Goal: Information Seeking & Learning: Check status

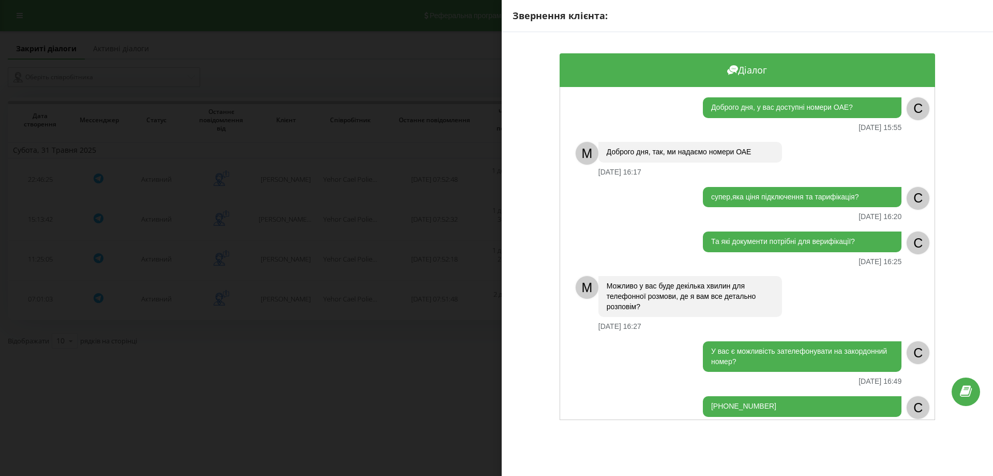
click at [404, 273] on div "Звернення клієнта: Діалог Доброго дня, у вас доступні номери ОАЕ? [DATE] 15:55 …" at bounding box center [496, 238] width 993 height 476
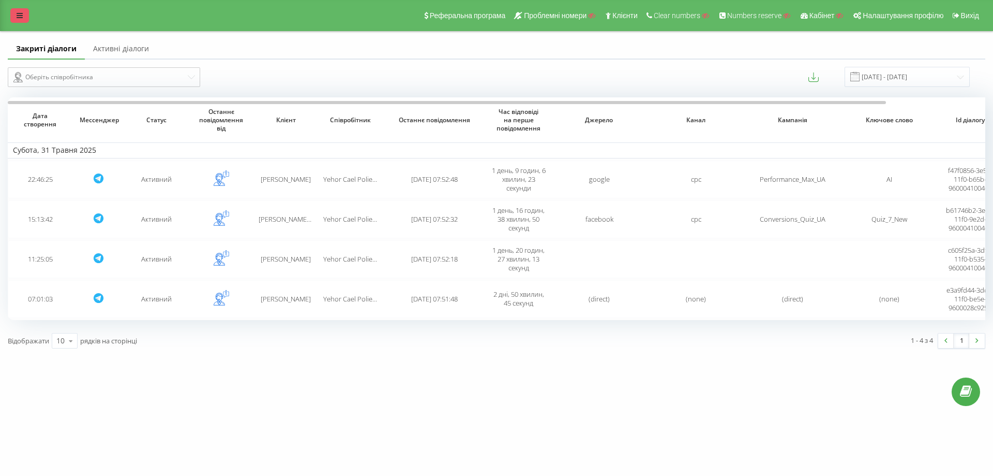
click at [16, 22] on link at bounding box center [19, 15] width 19 height 14
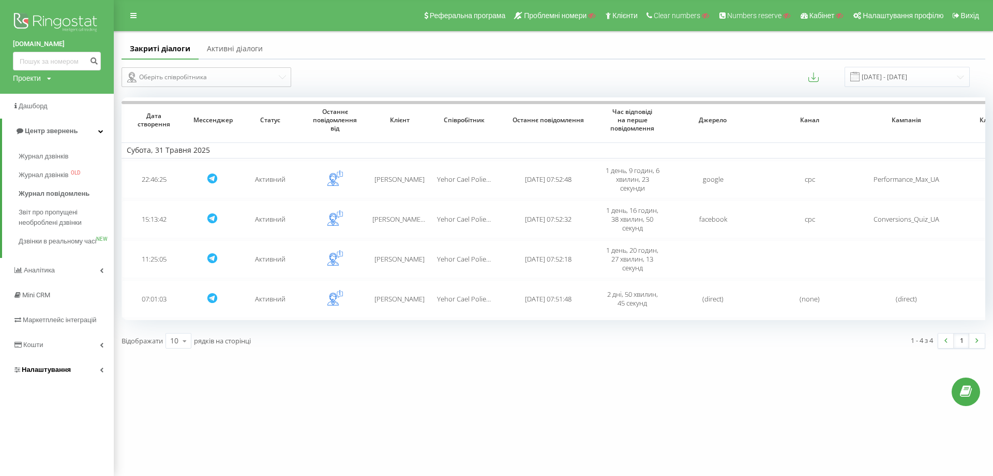
click at [67, 375] on span "Налаштування" at bounding box center [42, 369] width 58 height 10
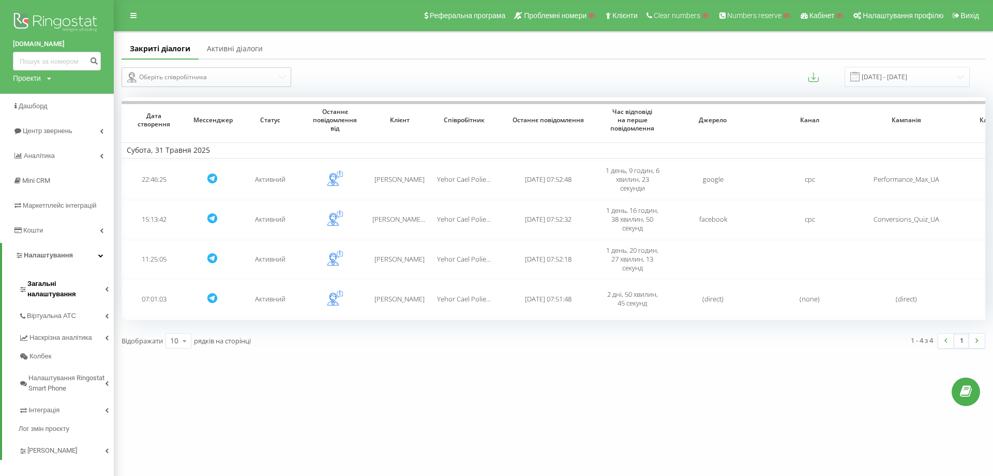
click at [78, 285] on span "Загальні налаштування" at bounding box center [66, 288] width 78 height 21
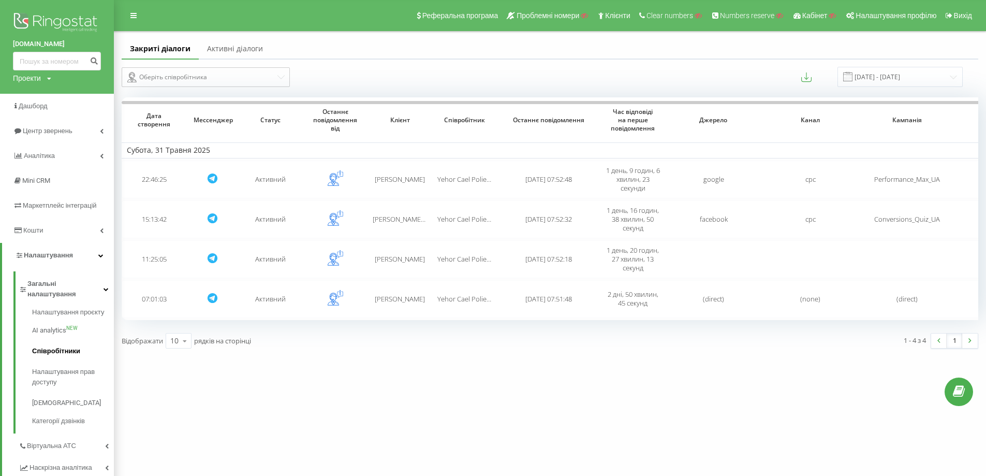
click at [61, 346] on span "Співробітники" at bounding box center [56, 351] width 48 height 10
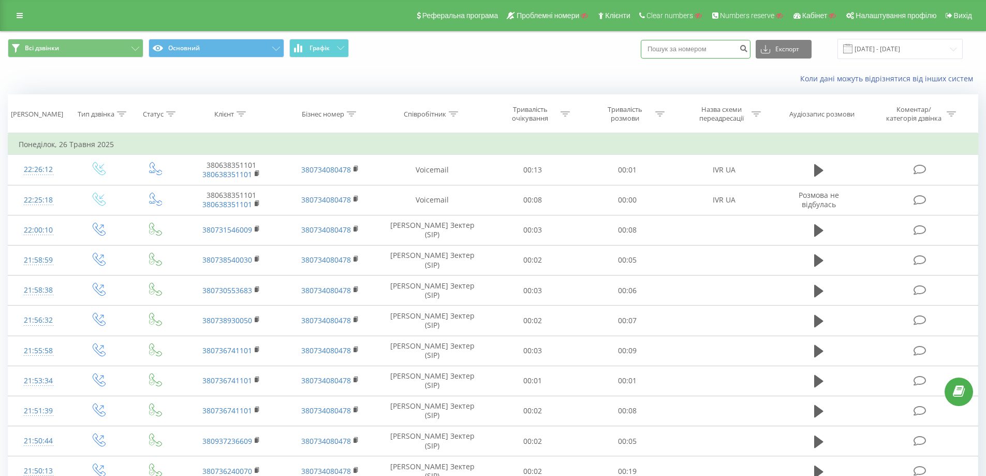
click at [707, 45] on input at bounding box center [696, 49] width 110 height 19
paste input "48661448944"
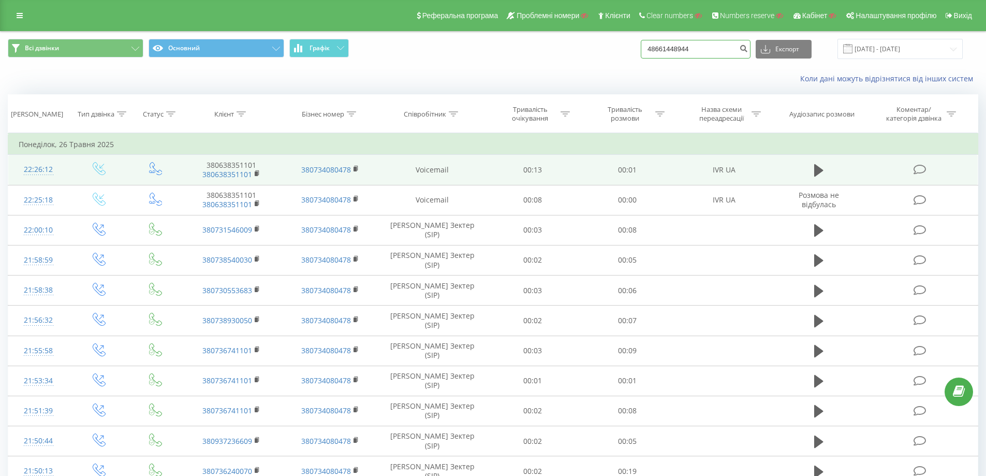
type input "48661448944"
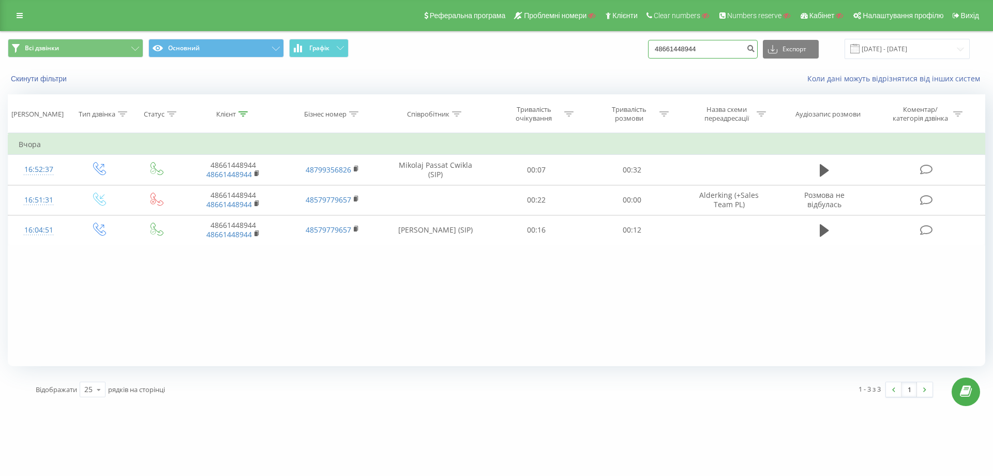
drag, startPoint x: 715, startPoint y: 42, endPoint x: 671, endPoint y: 47, distance: 44.2
click at [637, 42] on div "Всі дзвінки Основний Графік 48661448944 Експорт .csv .xls .xlsx 22.05.2025 - 22…" at bounding box center [497, 49] width 978 height 20
paste input "380734080478"
type input "380734080478"
click at [755, 47] on icon "submit" at bounding box center [751, 47] width 9 height 6
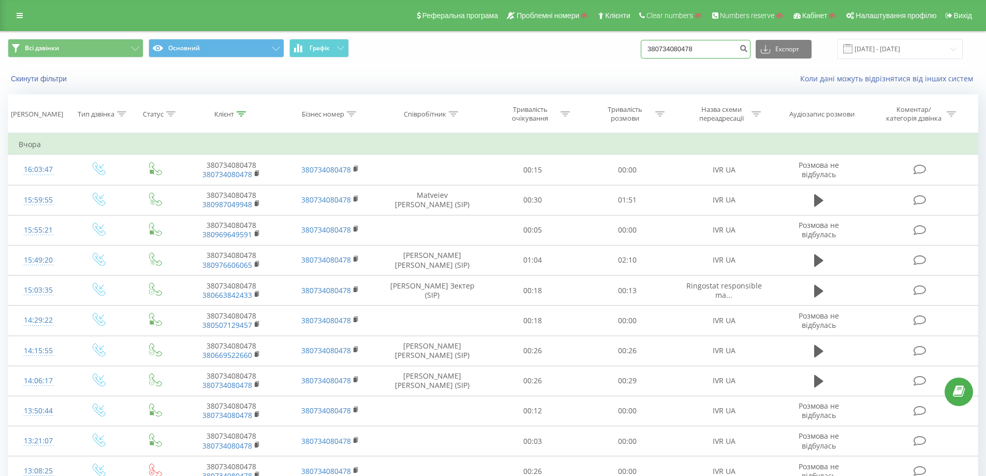
drag, startPoint x: 708, startPoint y: 54, endPoint x: 633, endPoint y: 56, distance: 75.6
click at [633, 56] on div "Всі дзвінки Основний Графік 380734080478 Експорт .csv .xls .xlsx 22.05.2025 - 2…" at bounding box center [493, 49] width 970 height 20
paste input "48668392063"
type input "48668392063"
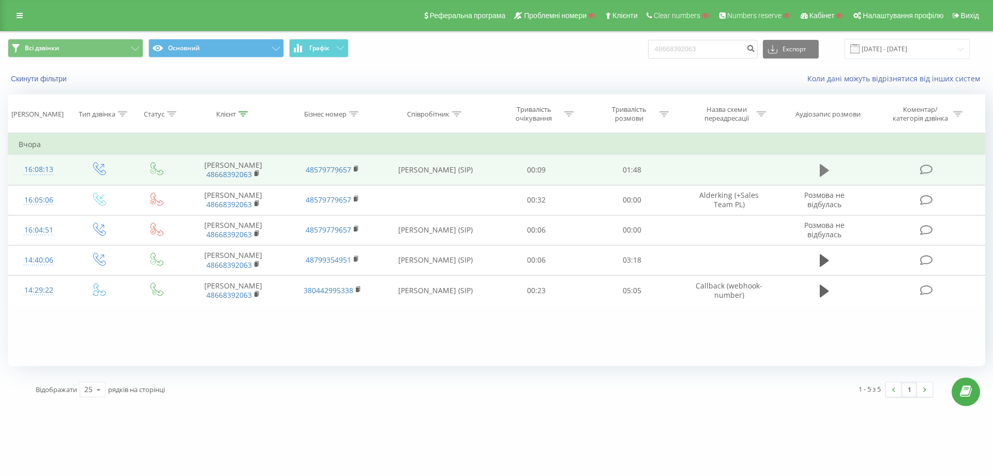
click at [826, 170] on icon at bounding box center [824, 170] width 9 height 12
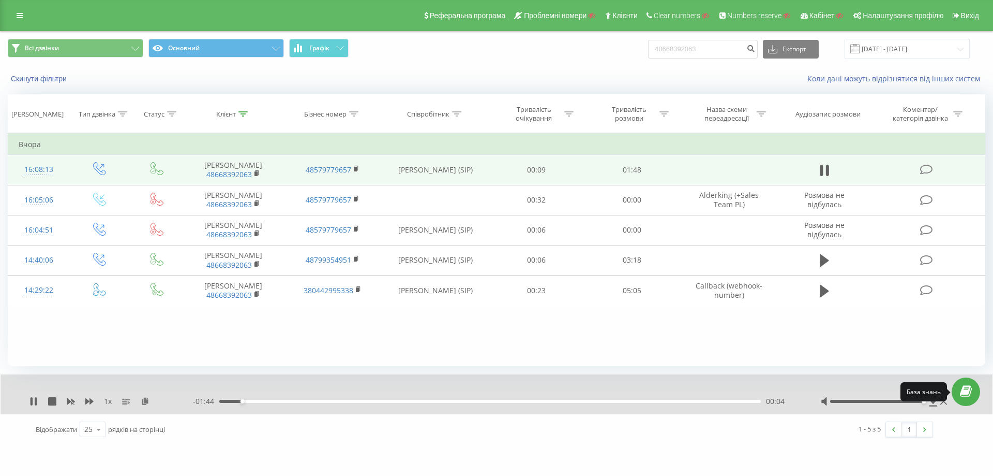
drag, startPoint x: 878, startPoint y: 402, endPoint x: 959, endPoint y: 403, distance: 81.8
click at [959, 403] on div "Реферальна програма Проблемні номери Клієнти Clear numbers Numbers reserve Кабі…" at bounding box center [496, 222] width 993 height 444
drag, startPoint x: 24, startPoint y: 395, endPoint x: 35, endPoint y: 400, distance: 11.8
click at [26, 395] on div "1 x - 01:36 00:12 00:12" at bounding box center [497, 394] width 992 height 40
click at [38, 402] on div "1 x" at bounding box center [111, 401] width 164 height 10
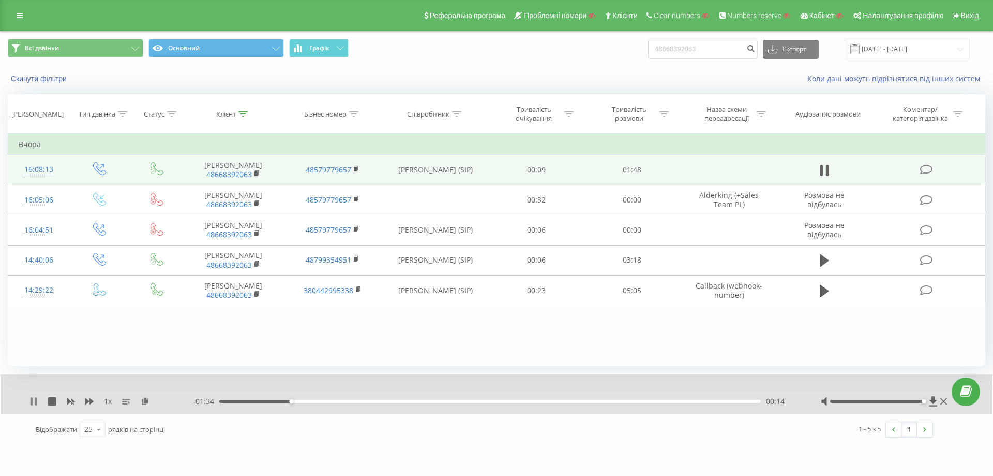
click at [34, 402] on icon at bounding box center [33, 401] width 8 height 8
click at [925, 165] on icon at bounding box center [927, 169] width 13 height 11
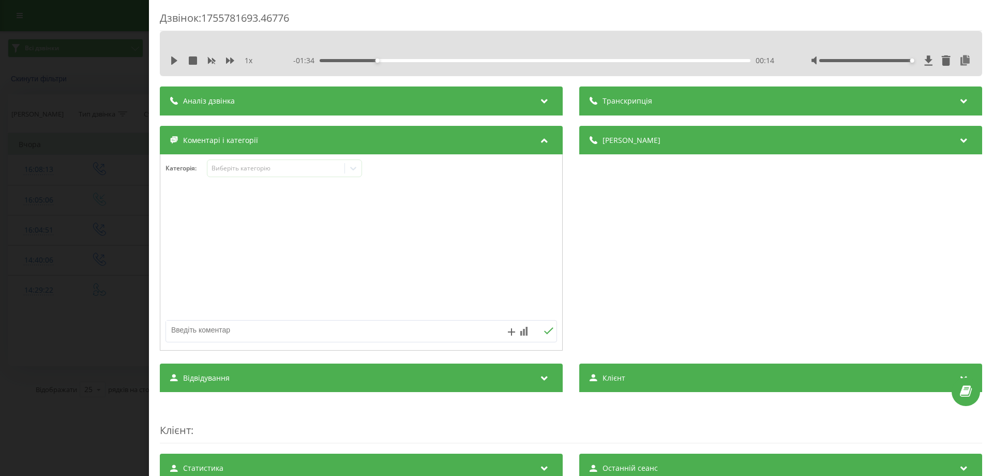
click at [644, 92] on div "Транскрипція" at bounding box center [781, 100] width 403 height 29
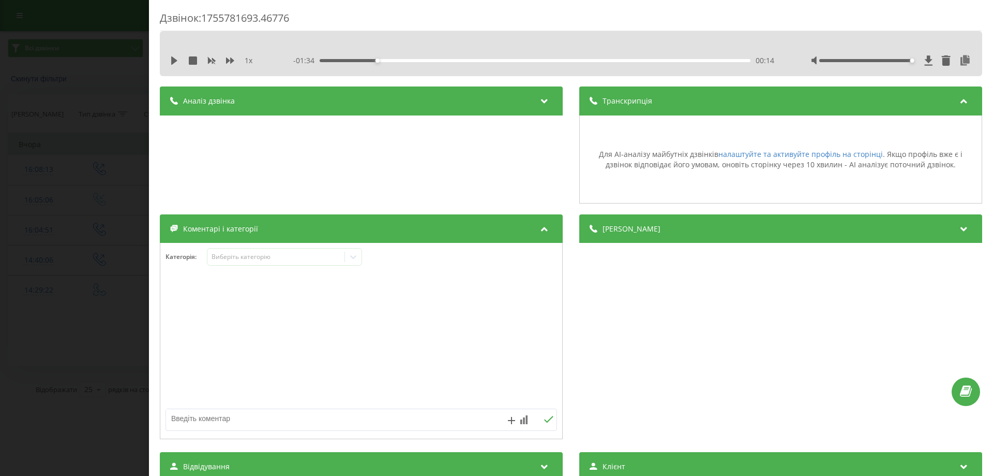
click at [269, 97] on div "Аналіз дзвінка" at bounding box center [361, 100] width 403 height 29
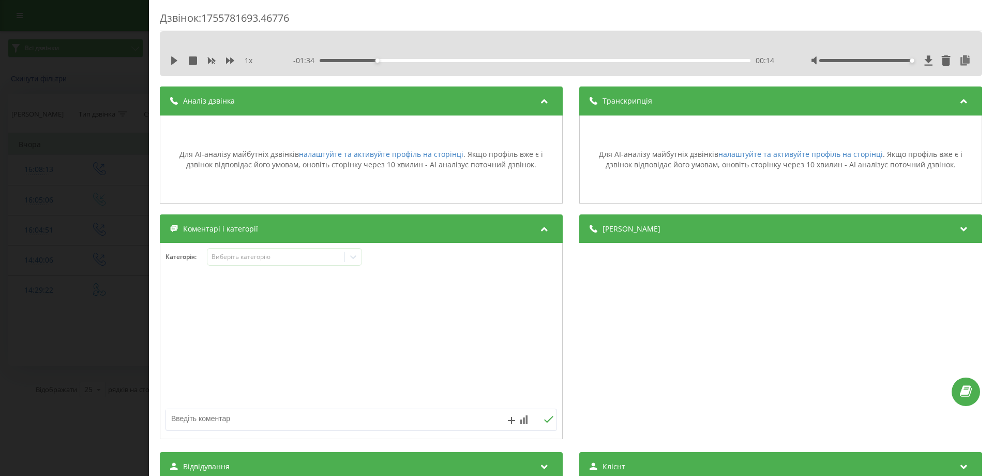
click at [69, 253] on div "Дзвінок : 1755781693.46776 1 x - 01:34 00:14 00:14 Транскрипція Для AI-аналізу …" at bounding box center [496, 238] width 993 height 476
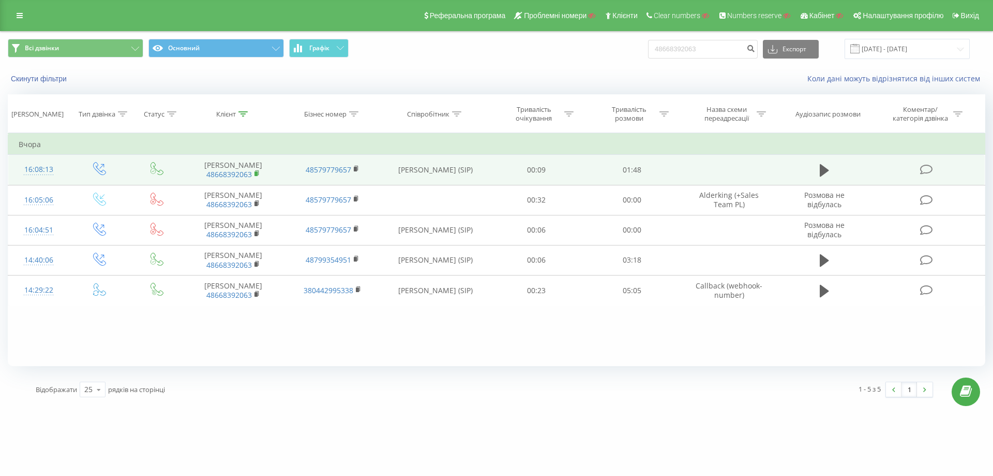
click at [258, 171] on icon at bounding box center [258, 173] width 6 height 7
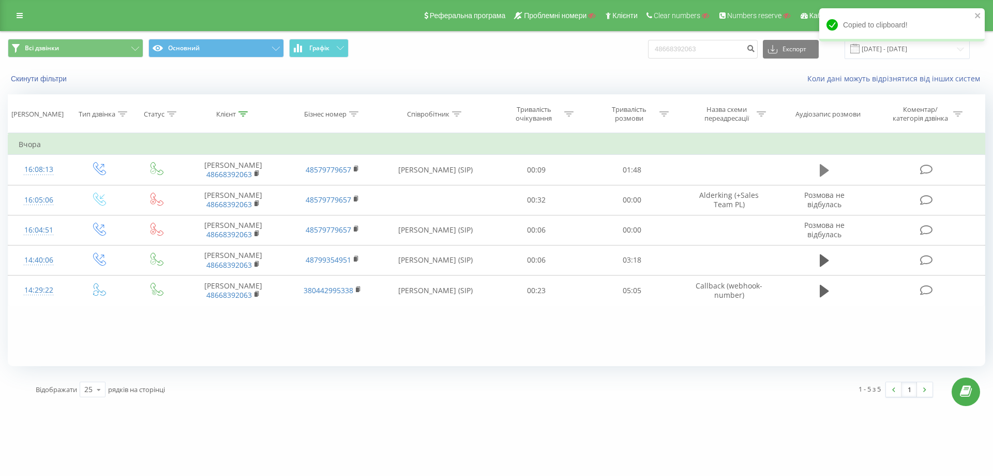
click at [824, 172] on icon at bounding box center [824, 170] width 9 height 12
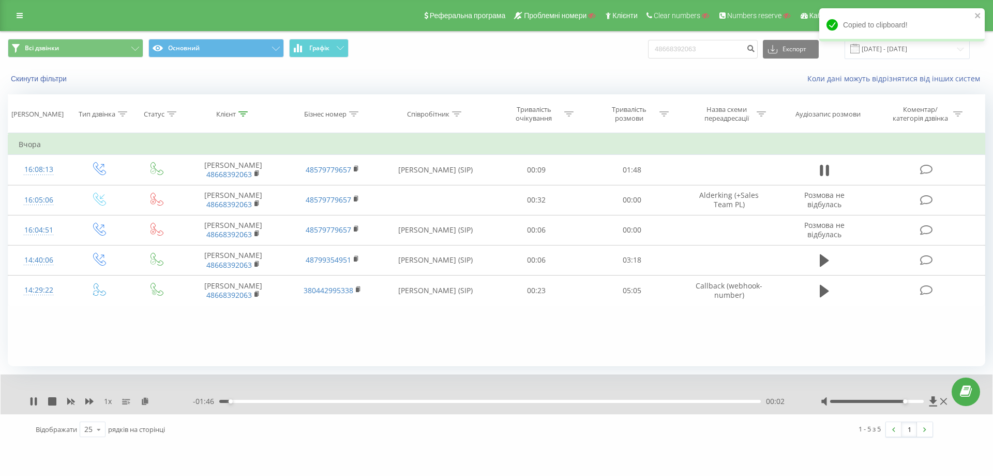
click at [901, 399] on div at bounding box center [877, 400] width 94 height 3
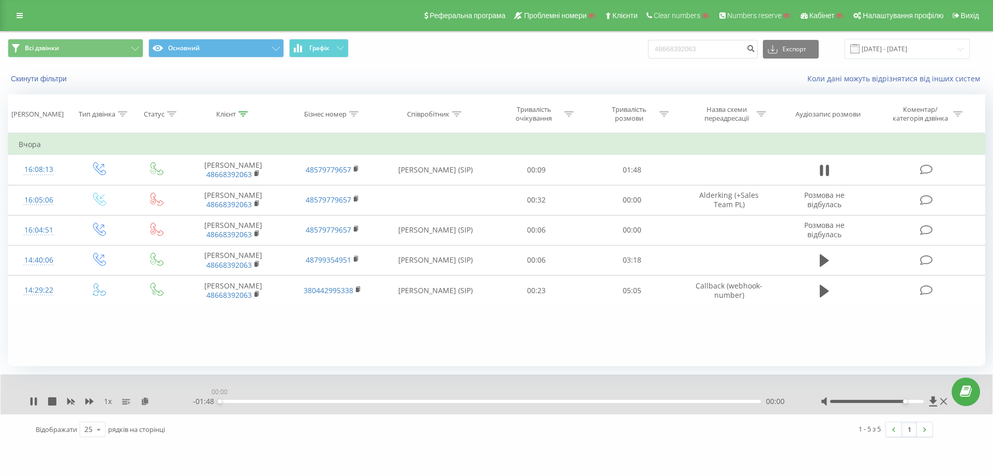
click at [219, 402] on div "00:00" at bounding box center [490, 400] width 542 height 3
click at [37, 404] on icon at bounding box center [33, 401] width 8 height 8
drag, startPoint x: 913, startPoint y: 403, endPoint x: 906, endPoint y: 398, distance: 8.5
click at [931, 402] on div at bounding box center [885, 401] width 129 height 10
drag, startPoint x: 907, startPoint y: 401, endPoint x: 929, endPoint y: 401, distance: 22.3
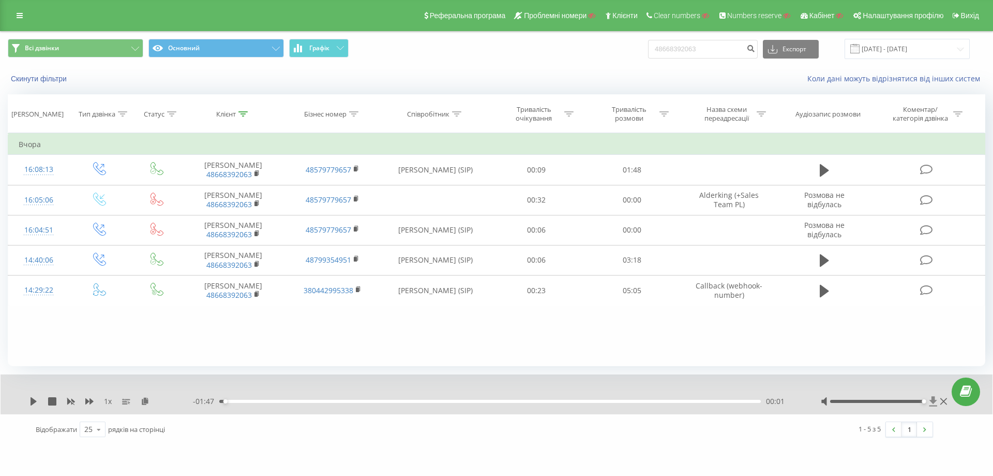
click at [929, 401] on div at bounding box center [885, 401] width 129 height 10
click at [31, 401] on icon at bounding box center [34, 401] width 6 height 8
click at [31, 399] on icon at bounding box center [32, 401] width 2 height 8
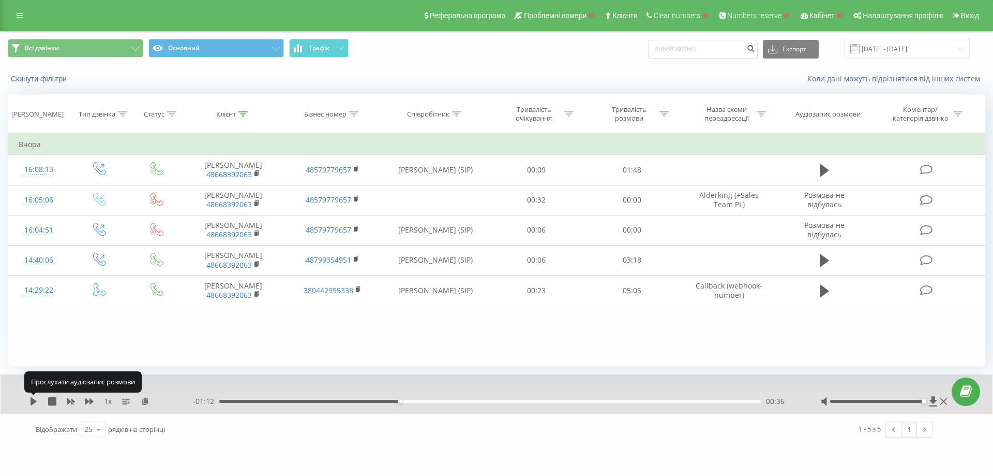
click at [31, 399] on icon at bounding box center [34, 401] width 6 height 8
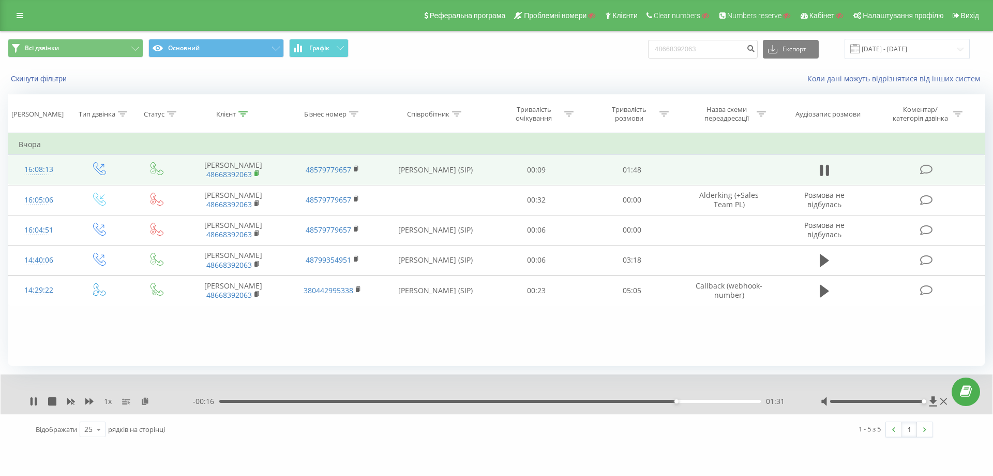
click at [258, 172] on rect at bounding box center [256, 173] width 3 height 5
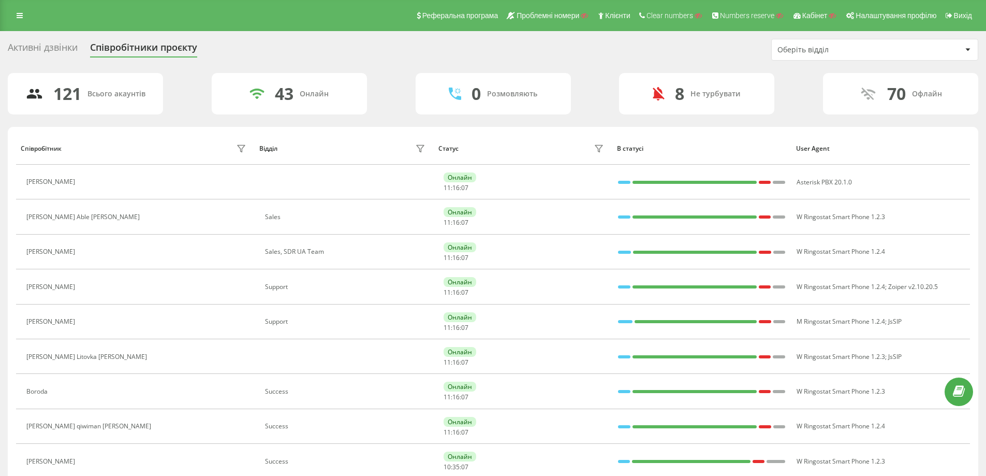
click at [822, 51] on div "Оберіть відділ" at bounding box center [839, 50] width 124 height 9
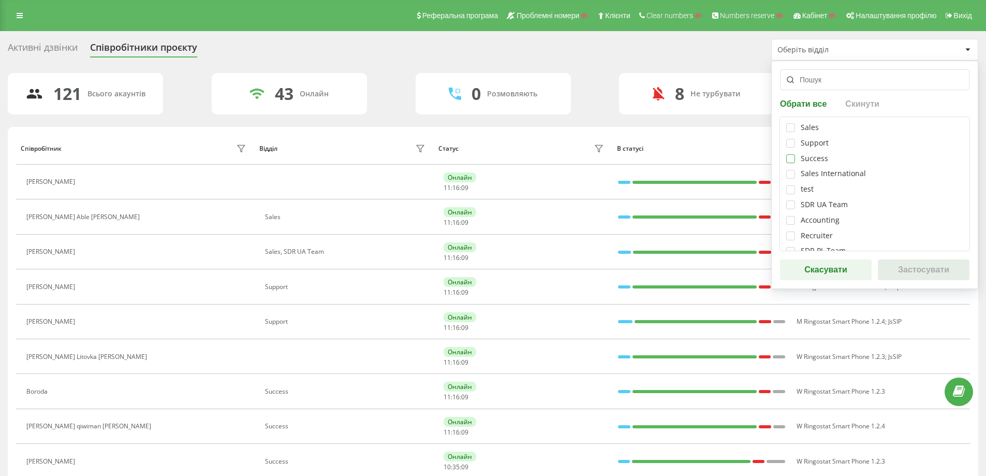
click at [790, 154] on label at bounding box center [790, 154] width 9 height 0
checkbox input "true"
click at [898, 264] on button "Застосувати" at bounding box center [924, 269] width 92 height 21
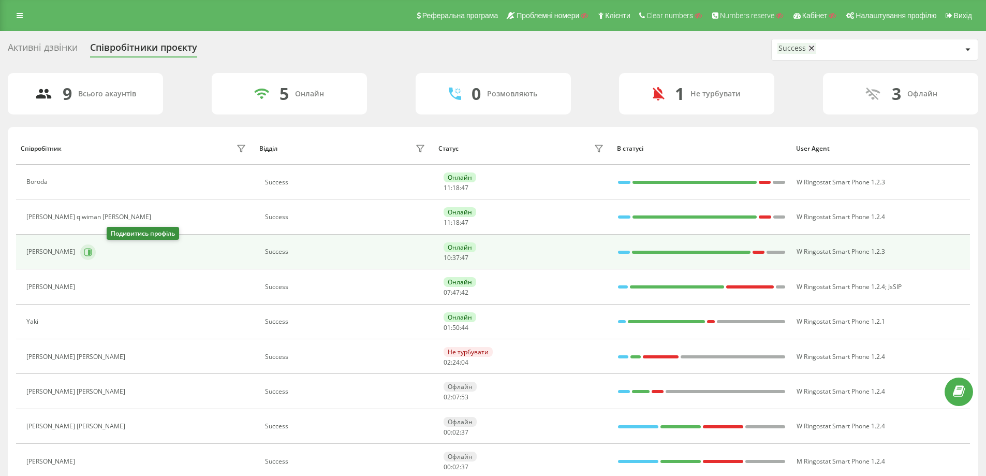
click at [92, 254] on icon at bounding box center [88, 252] width 8 height 8
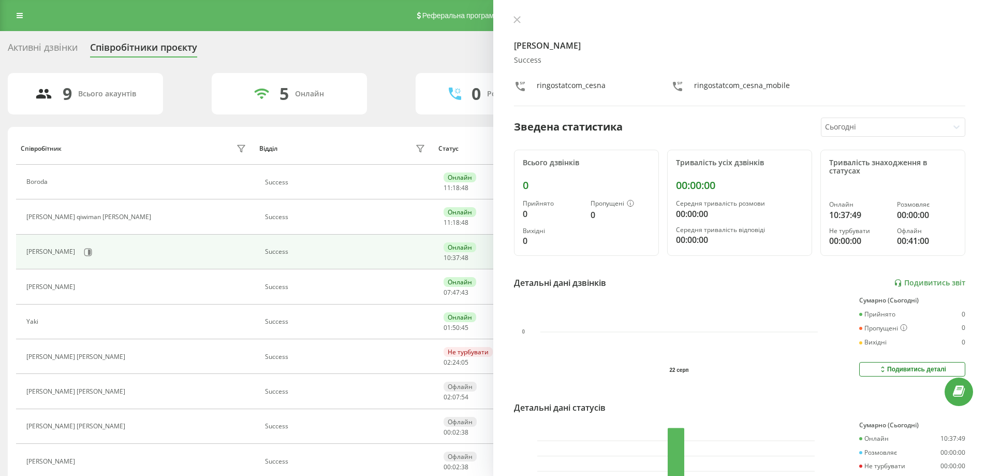
click at [870, 120] on div "Сьогодні" at bounding box center [884, 127] width 127 height 18
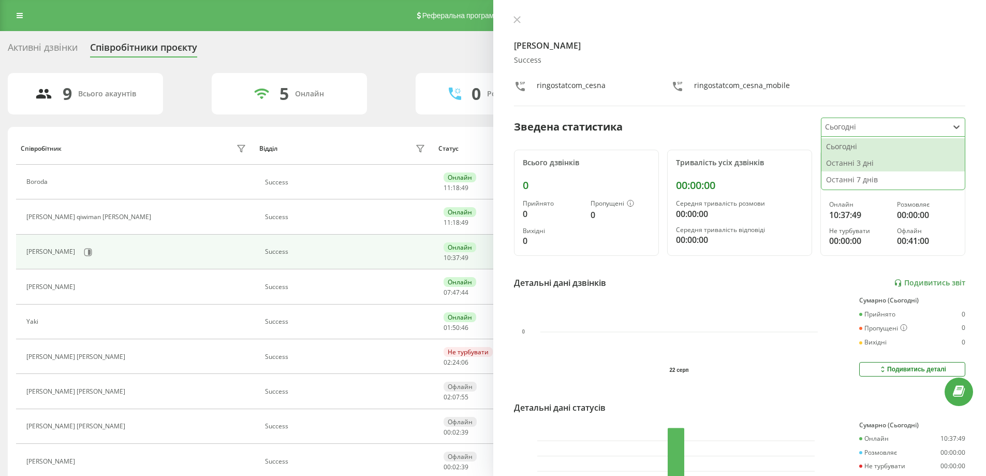
click at [843, 165] on div "Останні 3 дні" at bounding box center [892, 163] width 143 height 17
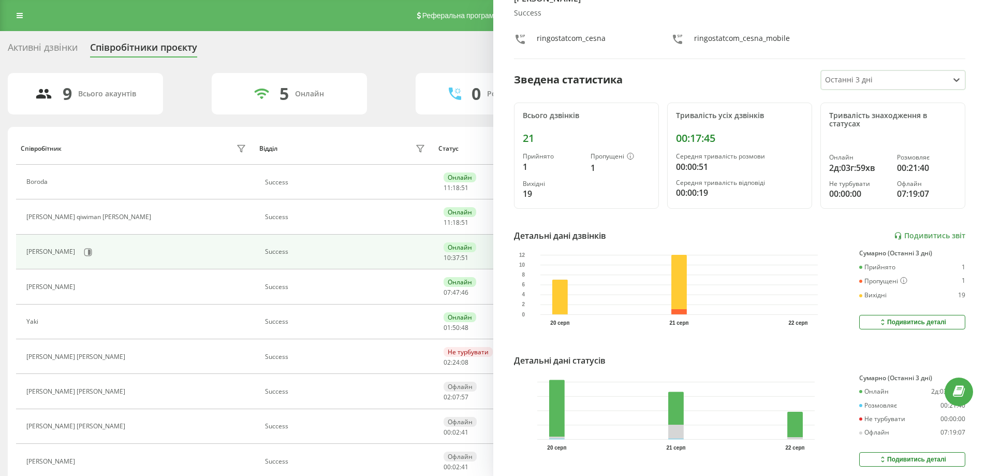
scroll to position [86, 0]
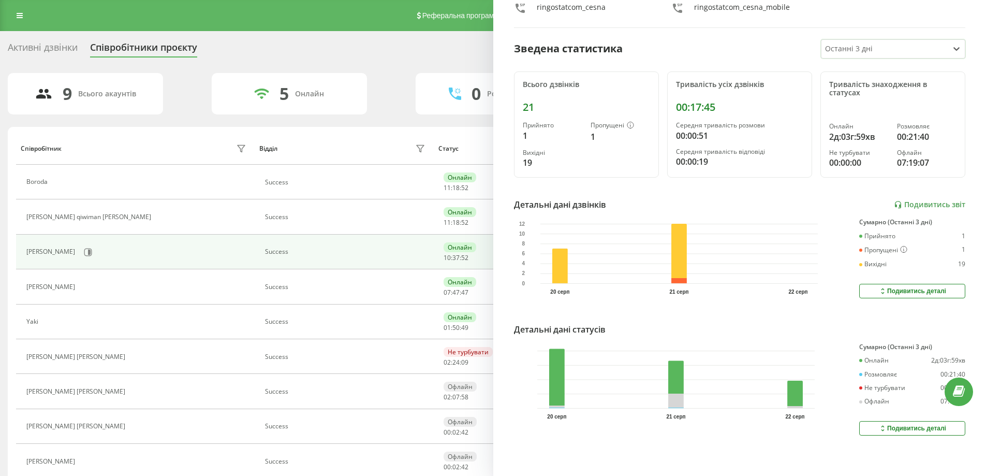
click at [904, 424] on div "Подивитись деталі" at bounding box center [912, 428] width 68 height 8
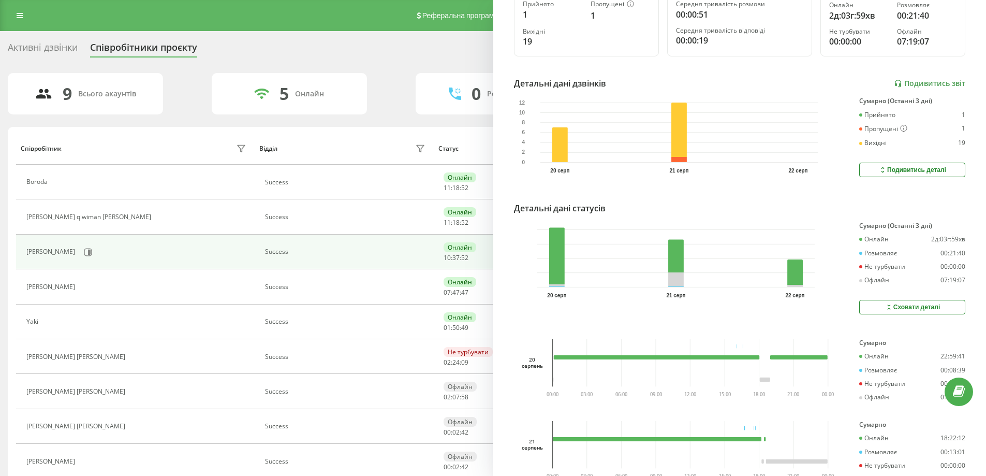
scroll to position [331, 0]
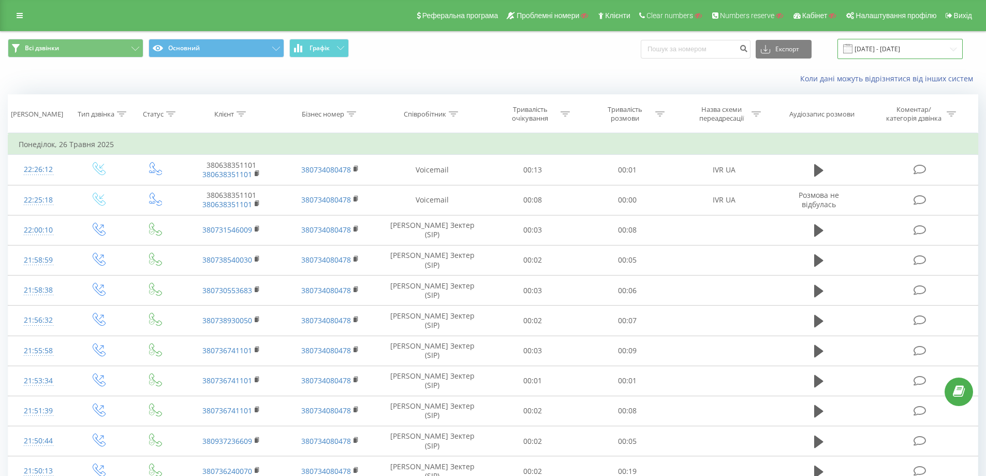
click at [899, 43] on input "[DATE] - [DATE]" at bounding box center [899, 49] width 125 height 20
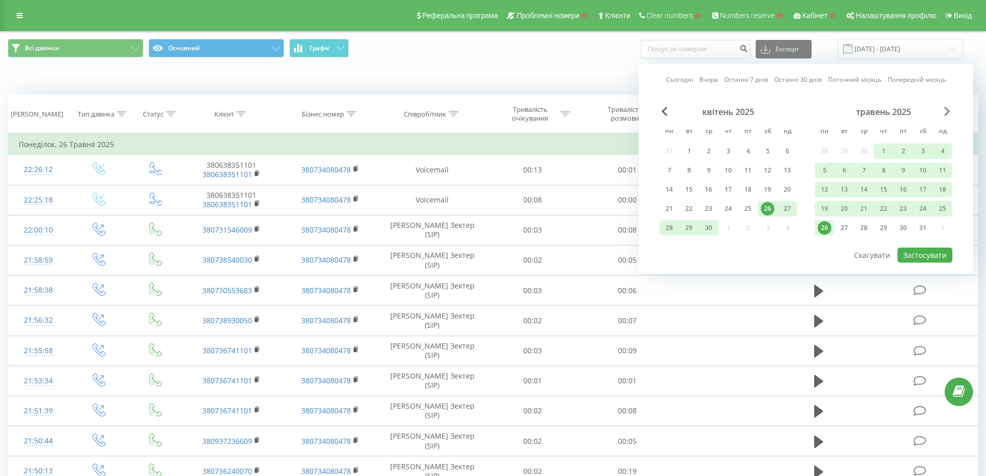
click at [947, 109] on span "Next Month" at bounding box center [947, 111] width 6 height 9
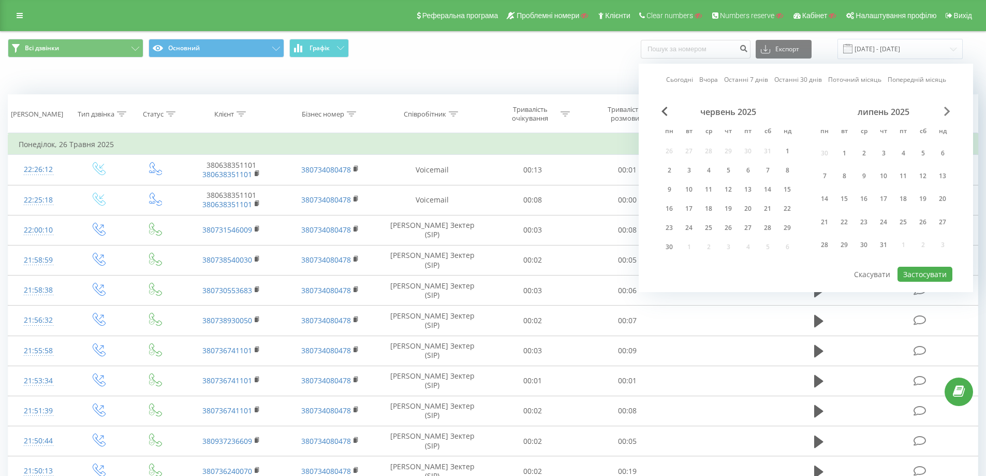
click at [947, 109] on span "Next Month" at bounding box center [947, 111] width 6 height 9
click at [886, 211] on div "21" at bounding box center [883, 208] width 13 height 13
click at [919, 251] on button "Застосувати" at bounding box center [924, 254] width 55 height 15
type input "[DATE] - [DATE]"
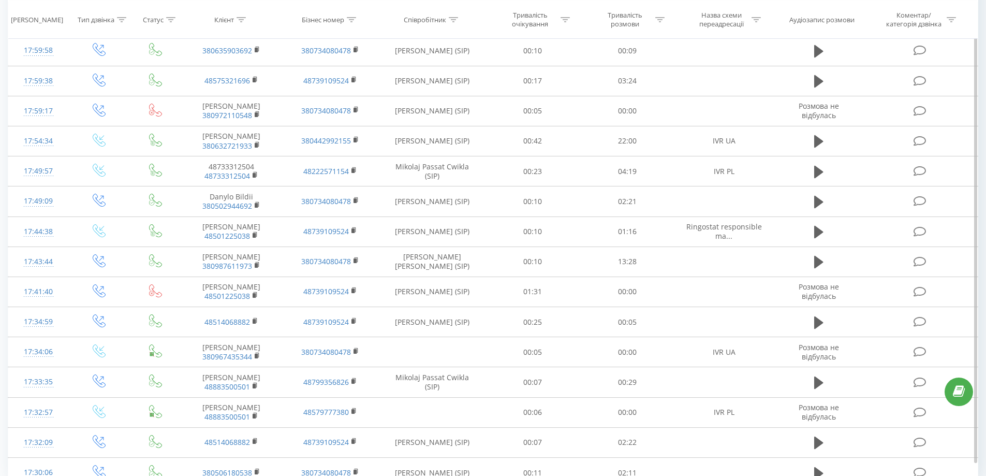
scroll to position [471, 0]
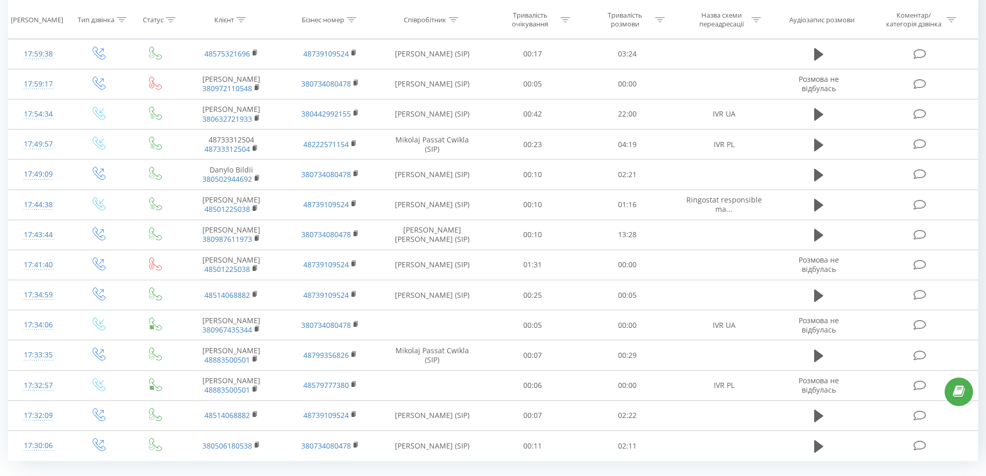
click at [94, 469] on div "Відображати 25 10 25 50 100 рядків на сторінці" at bounding box center [254, 484] width 452 height 30
click at [93, 474] on icon at bounding box center [99, 484] width 16 height 20
click at [95, 462] on div "100" at bounding box center [92, 469] width 25 height 15
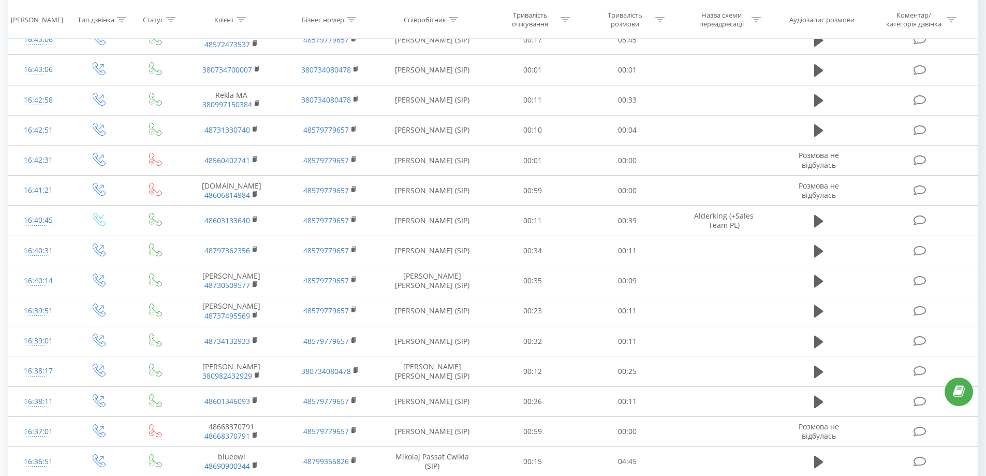
scroll to position [2737, 0]
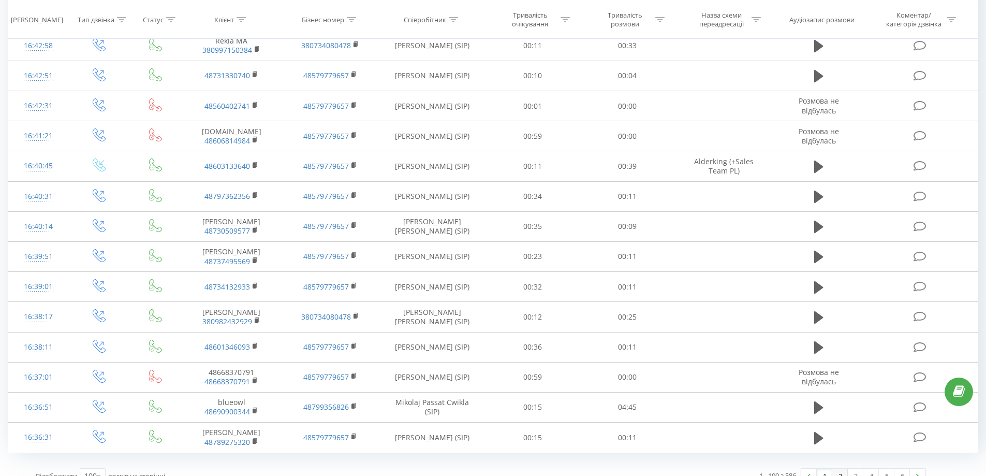
click at [836, 468] on link "2" at bounding box center [840, 475] width 16 height 14
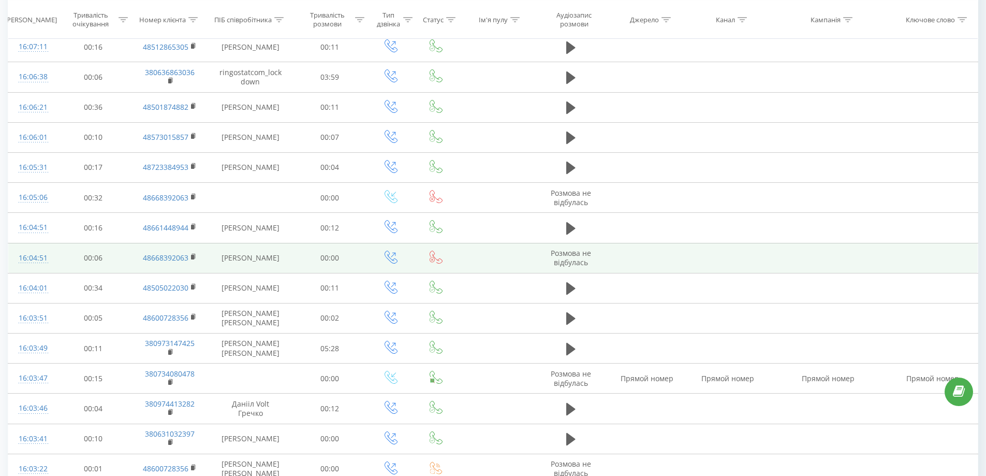
scroll to position [2345, 0]
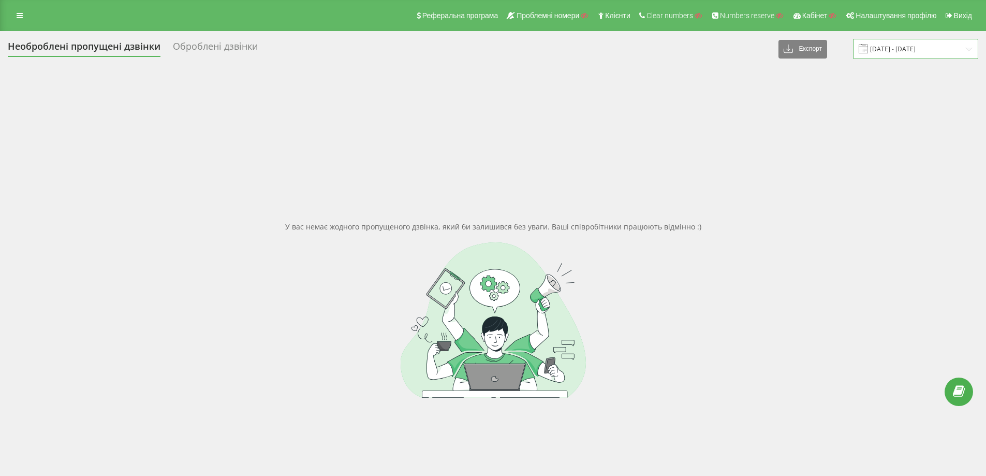
click at [927, 45] on input "[DATE] - [DATE]" at bounding box center [915, 49] width 125 height 20
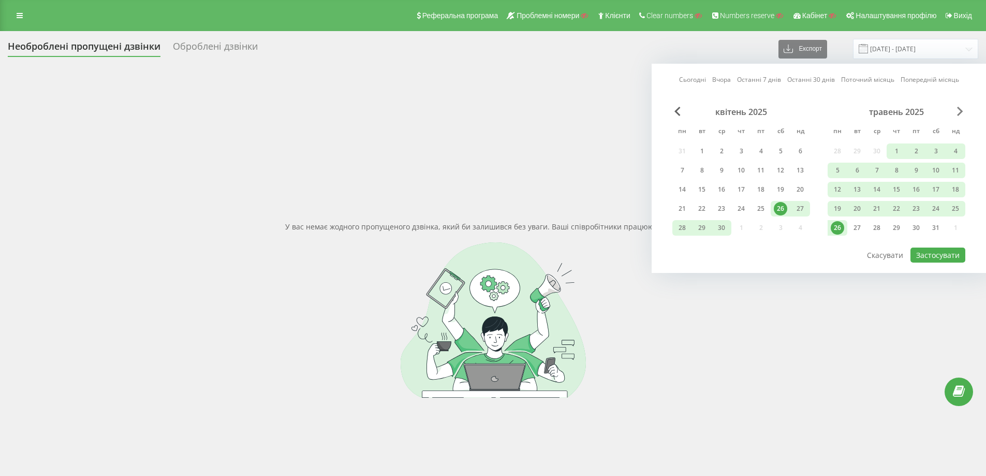
click at [959, 110] on span "Next Month" at bounding box center [960, 111] width 6 height 9
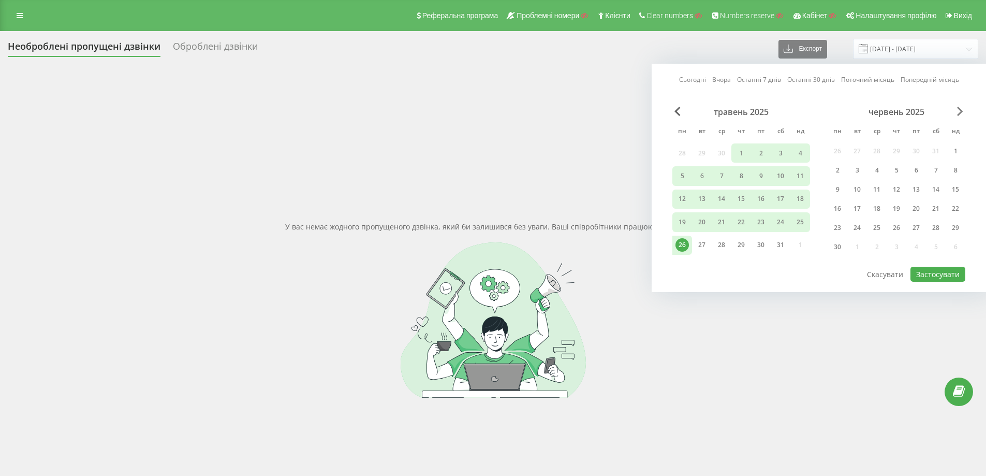
click at [959, 110] on span "Next Month" at bounding box center [960, 111] width 6 height 9
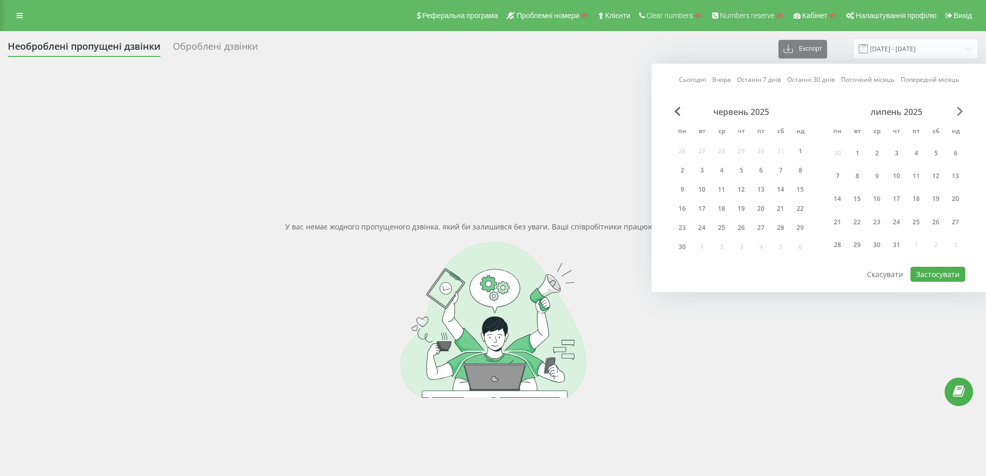
click at [959, 110] on span "Next Month" at bounding box center [960, 111] width 6 height 9
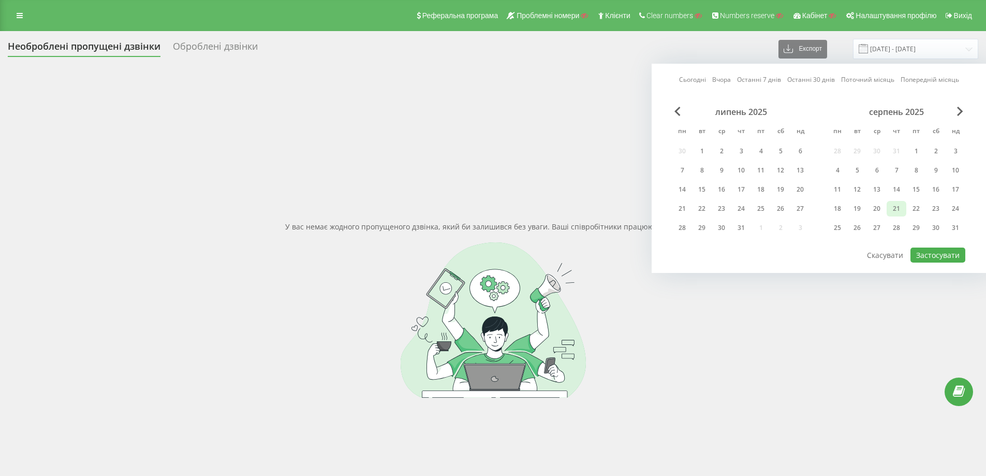
click at [893, 206] on div "21" at bounding box center [895, 208] width 13 height 13
click at [931, 254] on button "Застосувати" at bounding box center [937, 254] width 55 height 15
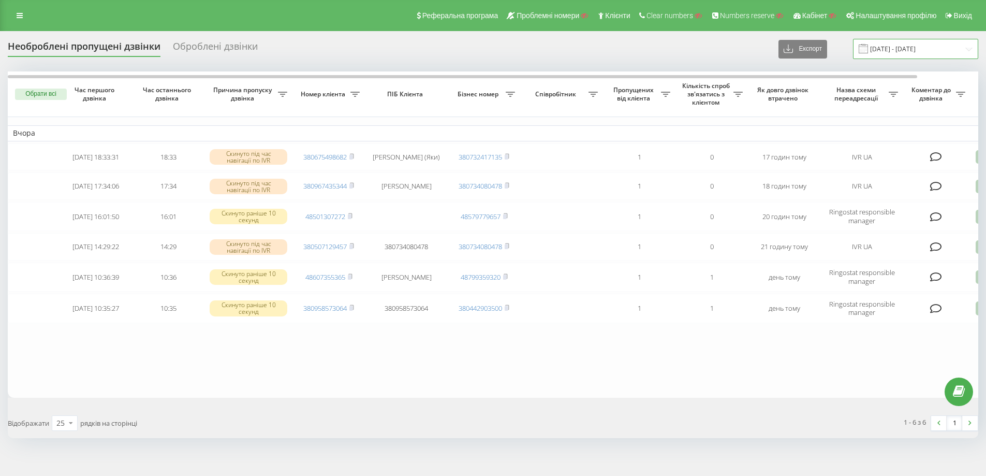
click at [926, 54] on input "21.08.2025 - 21.08.2025" at bounding box center [915, 49] width 125 height 20
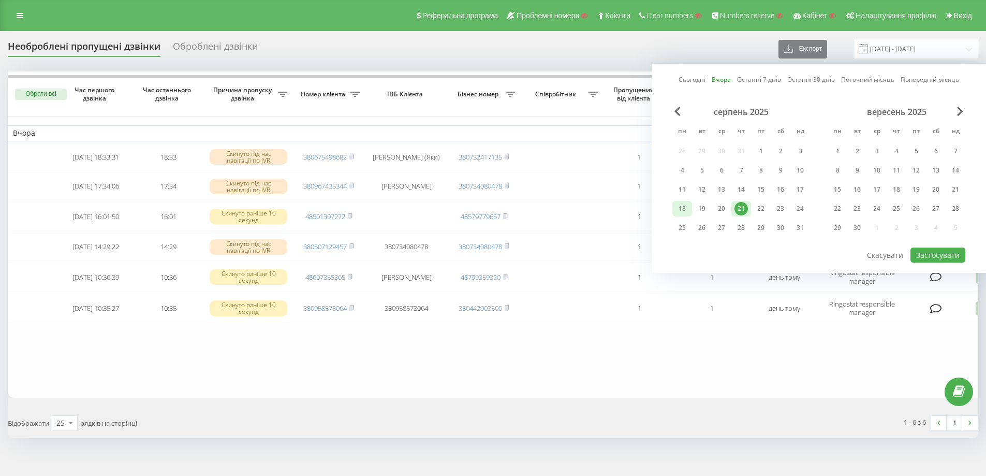
click at [673, 210] on div "18" at bounding box center [682, 209] width 20 height 16
click at [732, 209] on div "21" at bounding box center [741, 209] width 20 height 16
click at [948, 255] on button "Застосувати" at bounding box center [937, 254] width 55 height 15
type input "18.08.2025 - 21.08.2025"
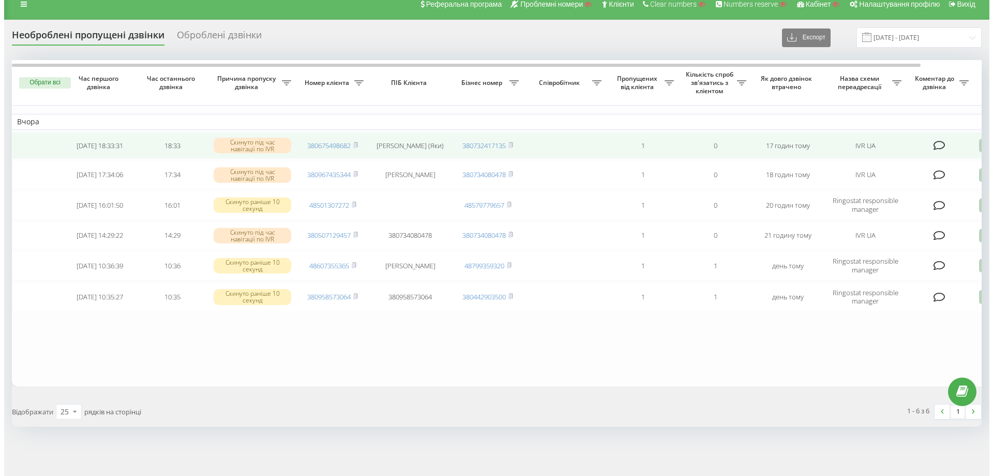
scroll to position [0, 65]
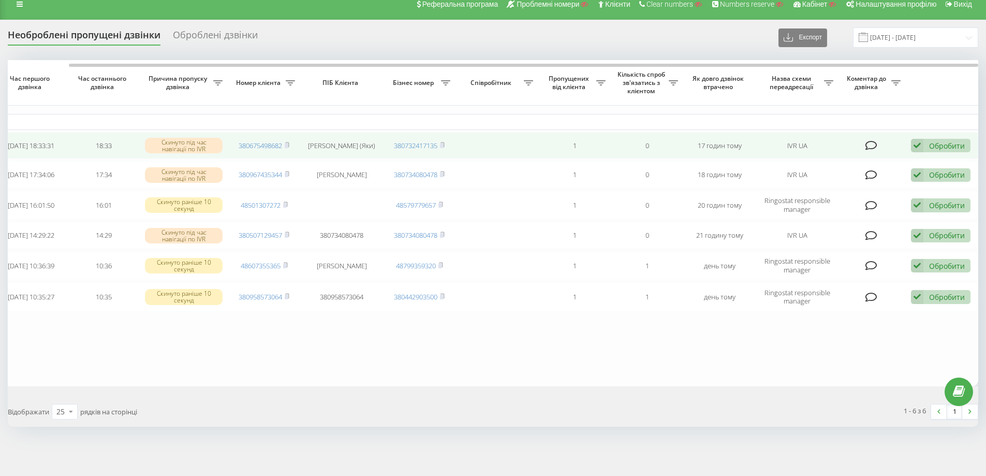
click at [940, 141] on div "Обробити" at bounding box center [947, 146] width 36 height 10
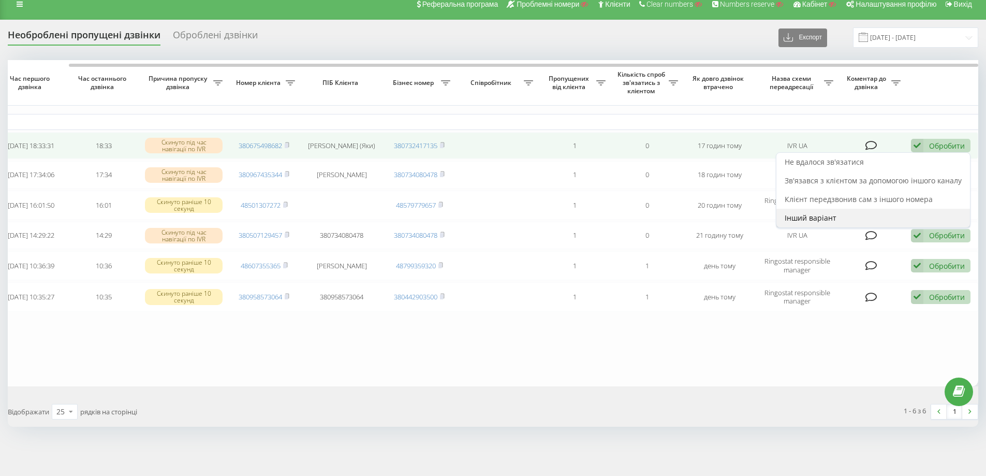
click at [856, 211] on div "Інший варіант" at bounding box center [873, 218] width 194 height 19
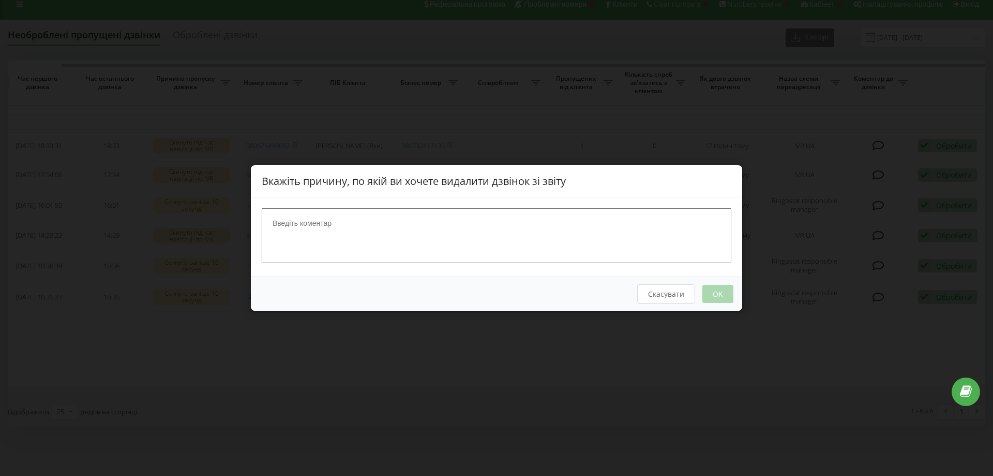
click at [395, 233] on textarea at bounding box center [497, 235] width 470 height 55
type textarea "n"
type textarea "t"
type textarea "n"
type textarea "тест"
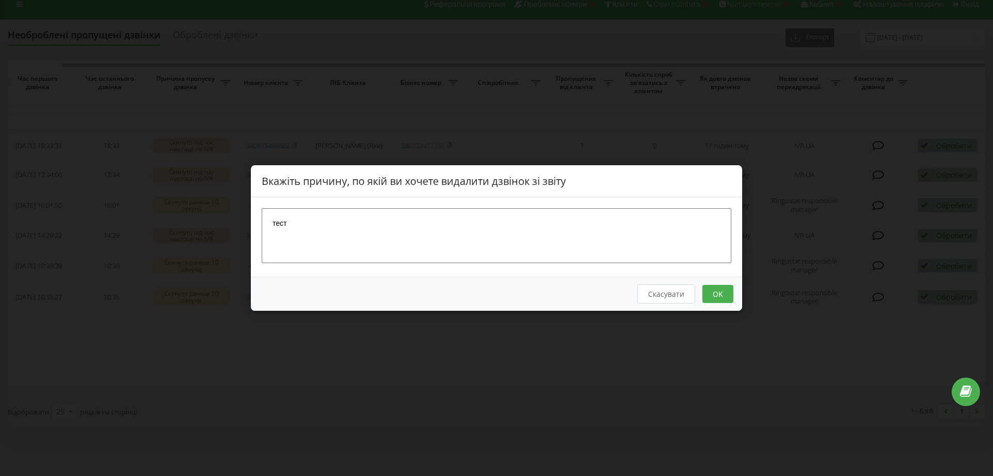
click at [716, 303] on div "Скасувати OK" at bounding box center [497, 293] width 492 height 34
click at [719, 295] on button "OK" at bounding box center [718, 294] width 31 height 18
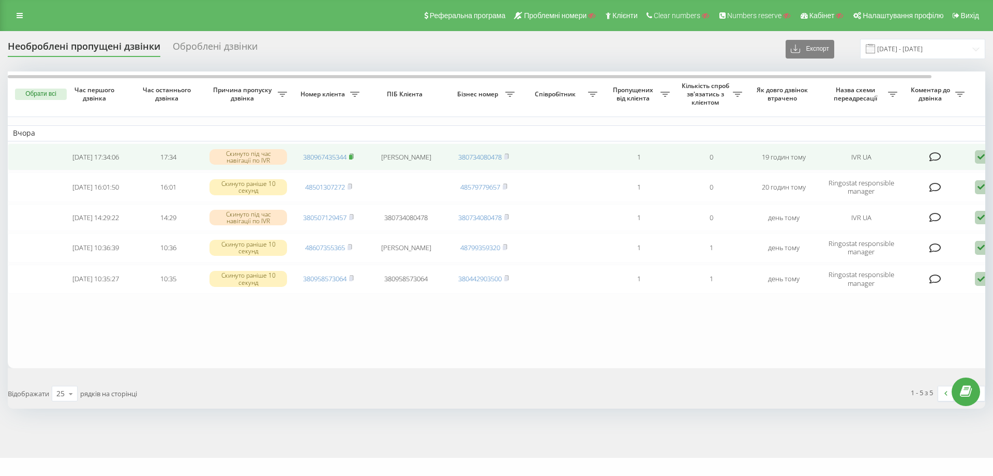
click at [352, 156] on rect at bounding box center [350, 157] width 3 height 5
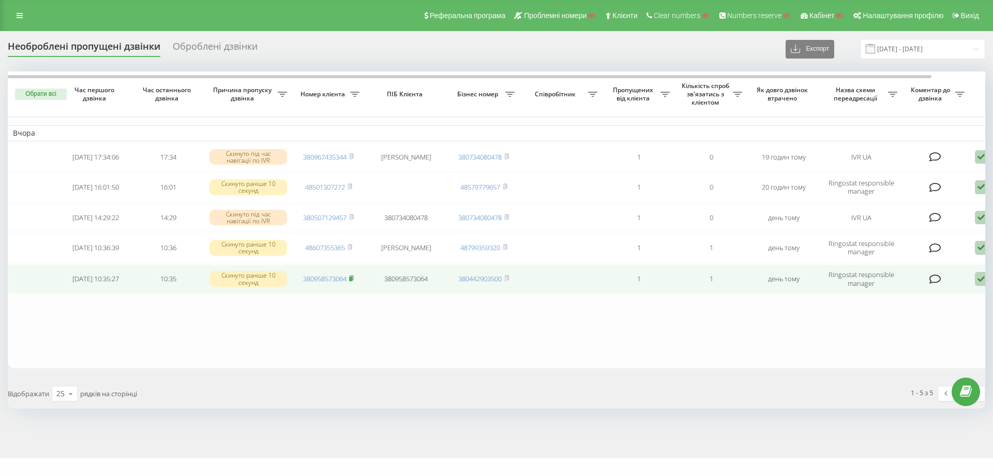
click at [352, 281] on rect at bounding box center [350, 278] width 3 height 5
click at [977, 278] on icon at bounding box center [981, 279] width 12 height 14
click at [866, 353] on span "Інший варіант" at bounding box center [875, 351] width 52 height 10
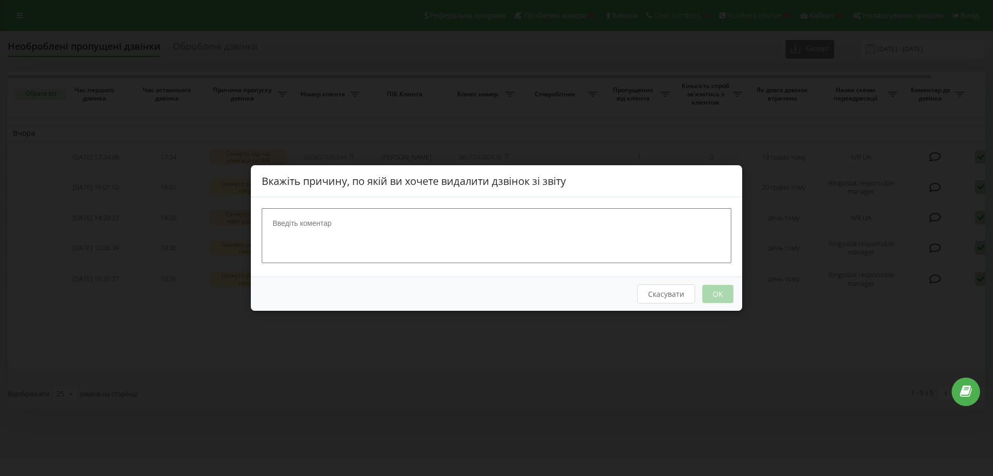
click at [371, 254] on textarea at bounding box center [497, 235] width 470 height 55
type textarea "Опрацьовано"
click at [723, 295] on button "OK" at bounding box center [718, 294] width 31 height 18
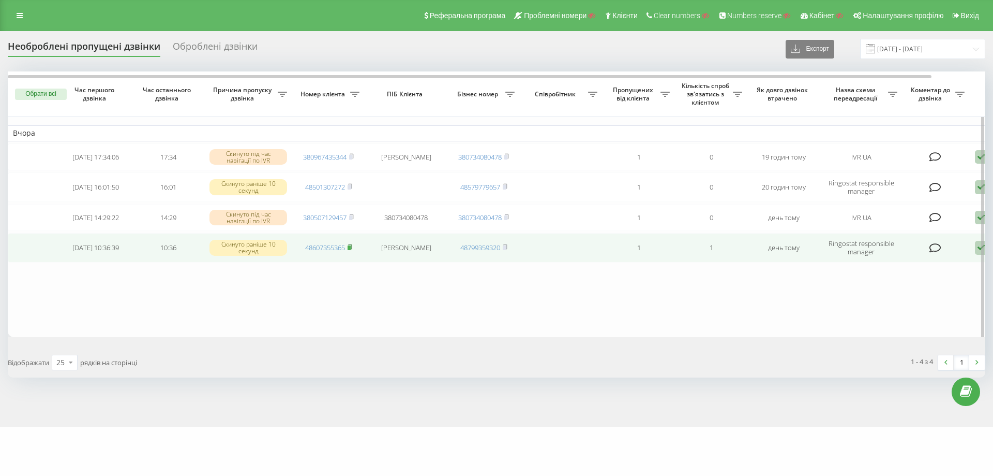
click at [351, 248] on icon at bounding box center [350, 246] width 4 height 5
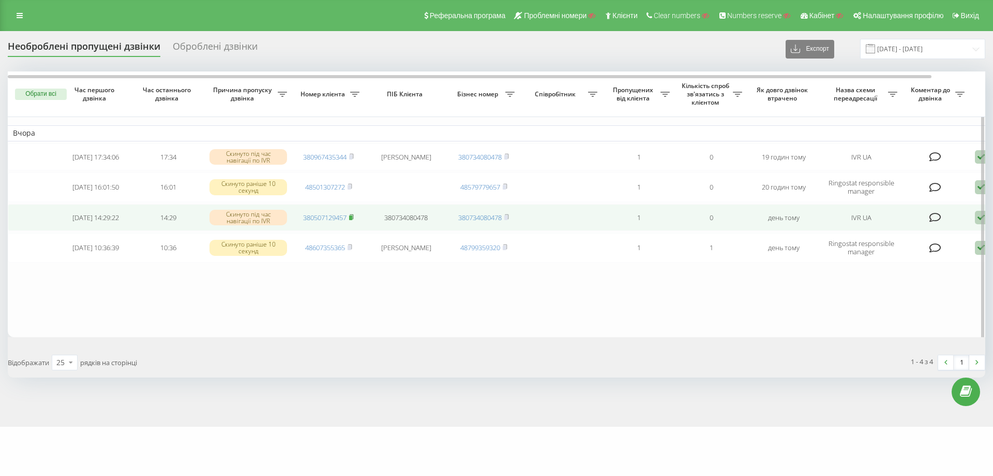
click at [353, 218] on icon at bounding box center [352, 216] width 4 height 5
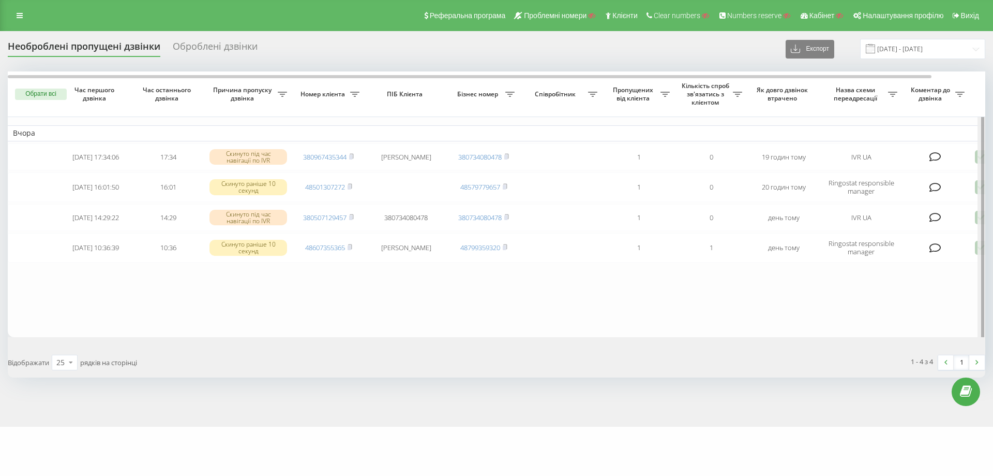
click at [980, 217] on div at bounding box center [982, 205] width 8 height 268
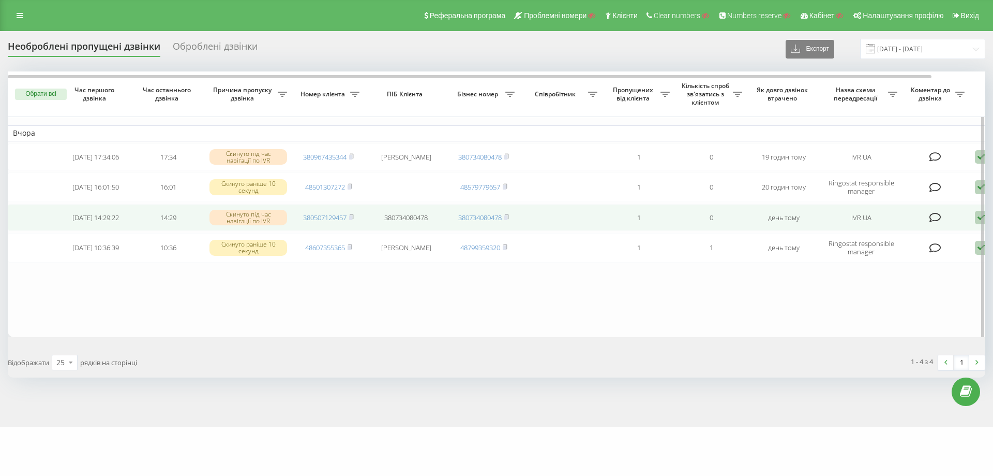
click at [976, 219] on icon at bounding box center [981, 218] width 12 height 14
click at [865, 294] on span "Інший варіант" at bounding box center [875, 290] width 52 height 10
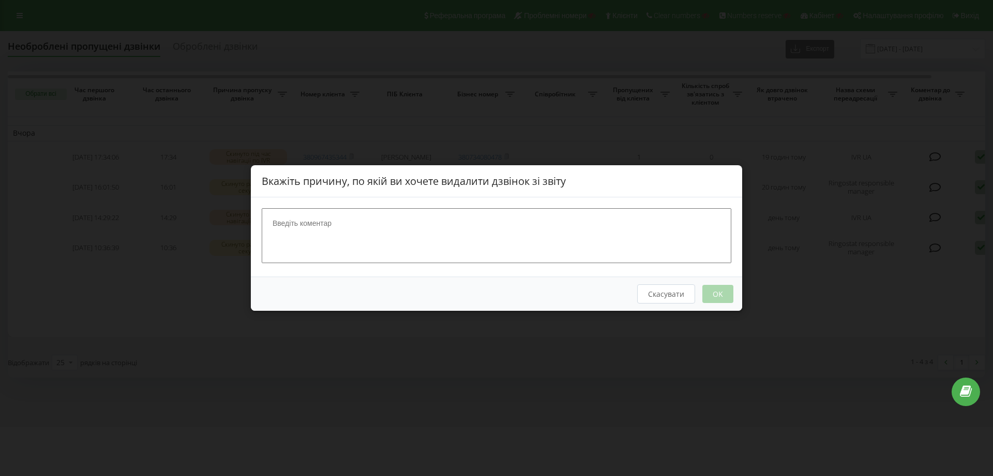
click at [406, 229] on textarea at bounding box center [497, 235] width 470 height 55
type textarea "тест"
click at [723, 295] on button "OK" at bounding box center [718, 294] width 31 height 18
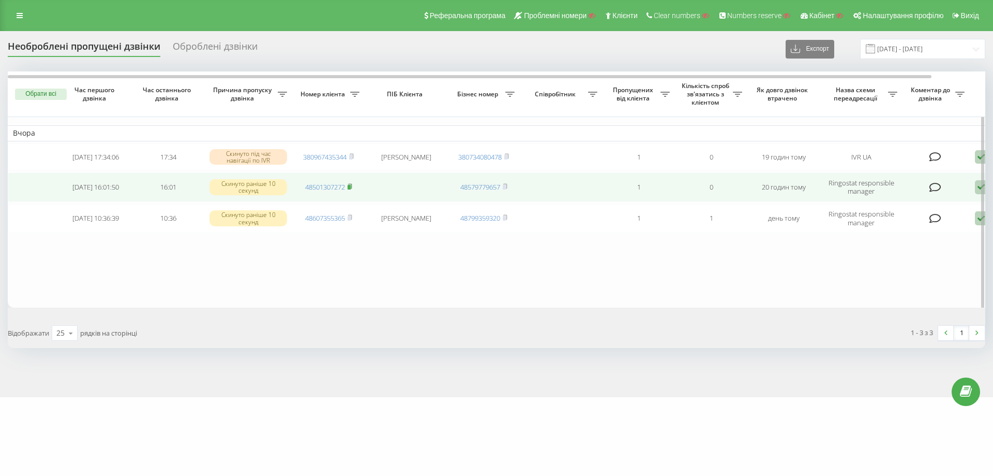
click at [351, 188] on rect at bounding box center [349, 187] width 3 height 5
click at [977, 187] on icon at bounding box center [981, 187] width 12 height 14
click at [863, 260] on span "Інший варіант" at bounding box center [875, 260] width 52 height 10
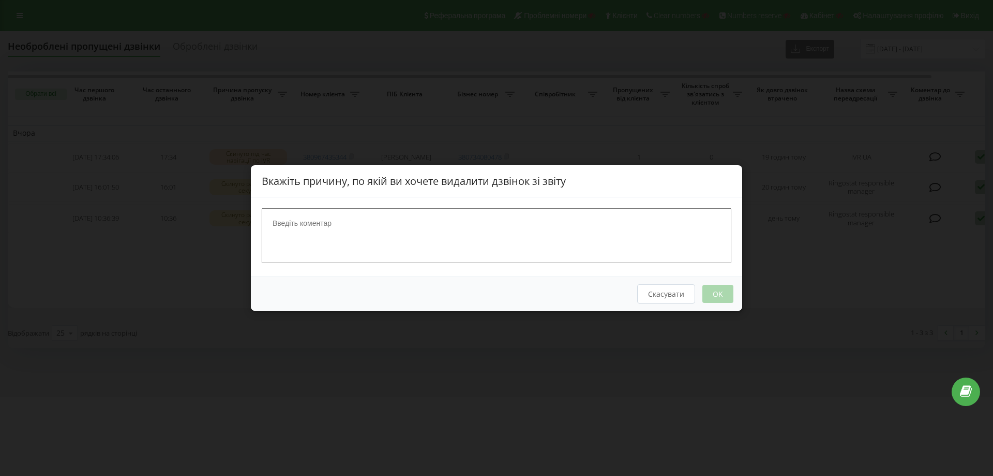
click at [432, 224] on textarea at bounding box center [497, 235] width 470 height 55
type textarea "передали Вейн"
click at [721, 291] on button "OK" at bounding box center [718, 294] width 31 height 18
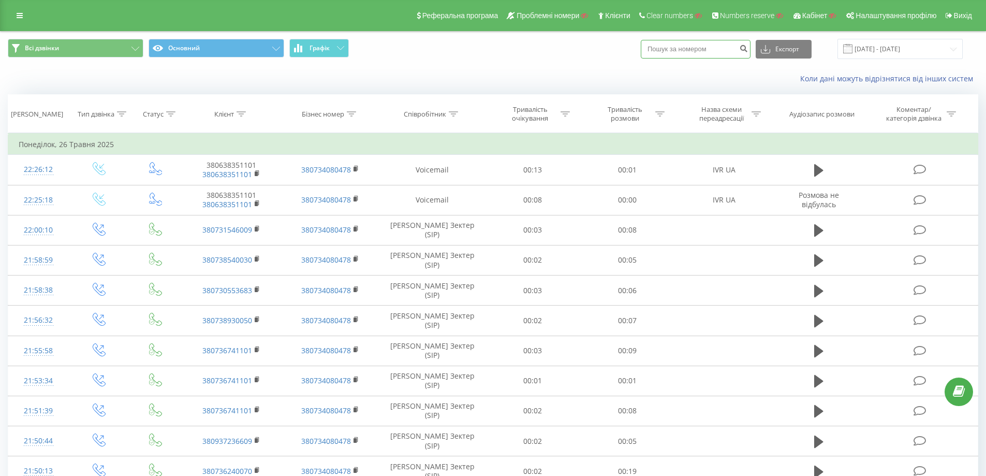
drag, startPoint x: 733, startPoint y: 47, endPoint x: 717, endPoint y: 45, distance: 16.2
click at [717, 45] on input at bounding box center [696, 49] width 110 height 19
paste input "380958573064"
type input "380958573064"
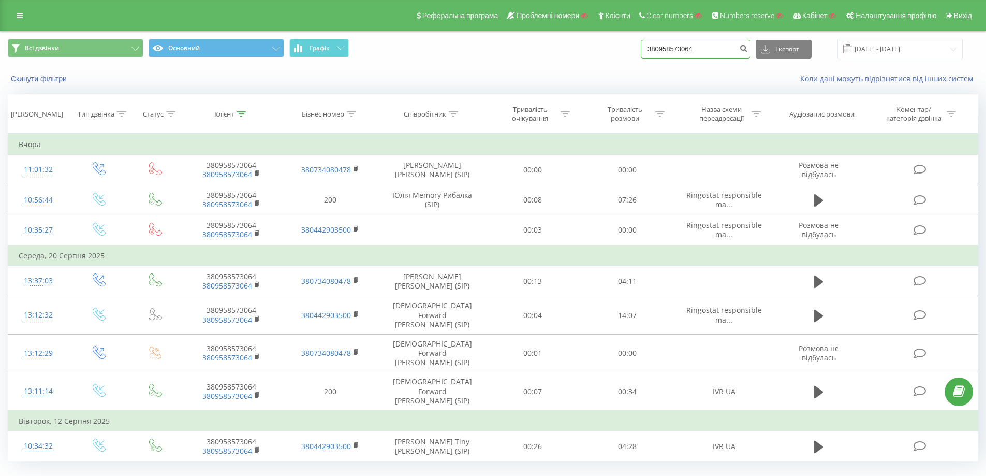
drag, startPoint x: 738, startPoint y: 47, endPoint x: 640, endPoint y: 46, distance: 97.8
click at [640, 46] on div "Всі дзвінки Основний Графік 380958573064 Експорт .csv .xls .xlsx 22.05.2025 - 2…" at bounding box center [493, 49] width 970 height 20
paste input "48607355365"
type input "48607355365"
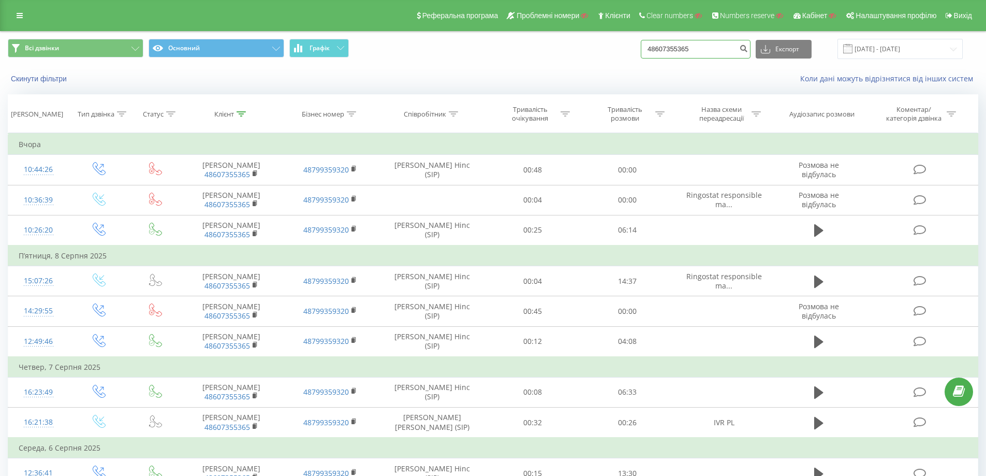
drag, startPoint x: 685, startPoint y: 46, endPoint x: 655, endPoint y: 46, distance: 30.0
click at [655, 46] on input "48607355365" at bounding box center [696, 49] width 110 height 19
paste input "380507129457"
type input "380507129457"
click at [748, 48] on icon "submit" at bounding box center [743, 47] width 9 height 6
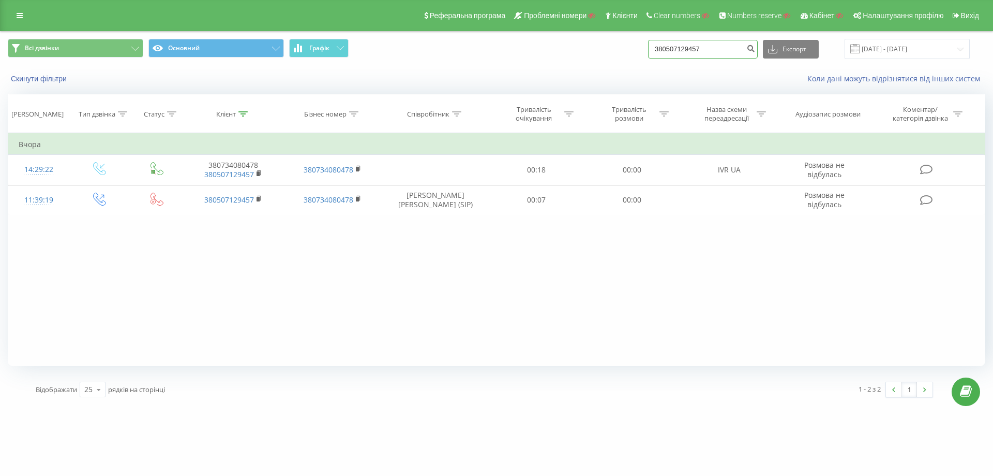
drag, startPoint x: 718, startPoint y: 54, endPoint x: 627, endPoint y: 53, distance: 91.1
click at [627, 53] on div "Всі дзвінки Основний Графік 380507129457 Експорт .csv .xls .xlsx [DATE] - [DATE]" at bounding box center [497, 49] width 978 height 20
paste input "48501307272"
type input "48501307272"
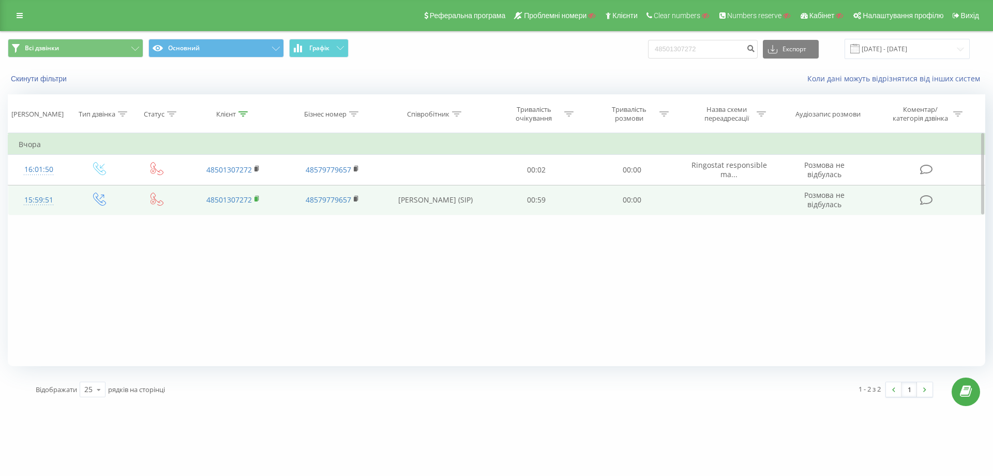
click at [258, 197] on rect at bounding box center [256, 199] width 3 height 5
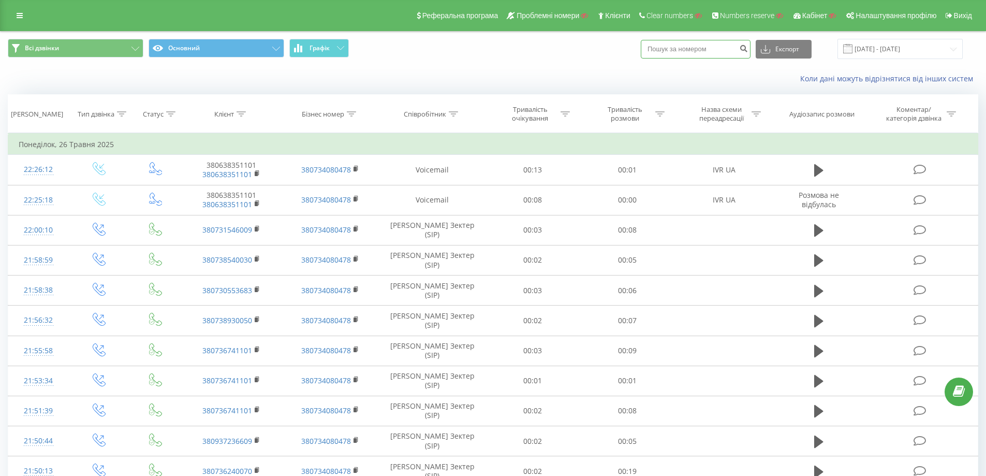
click at [699, 52] on input at bounding box center [696, 49] width 110 height 19
paste input "48668370791"
type input "48668370791"
click at [748, 50] on icon "submit" at bounding box center [743, 47] width 9 height 6
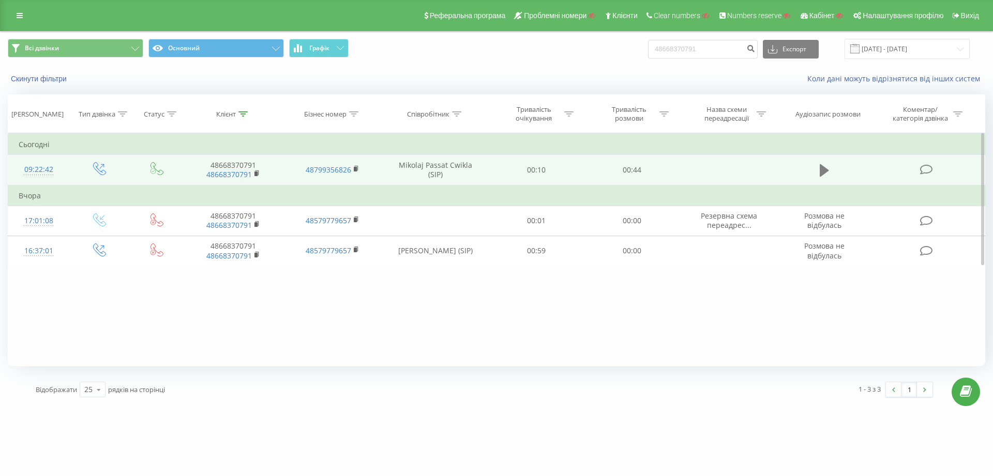
click at [823, 174] on icon at bounding box center [824, 170] width 9 height 12
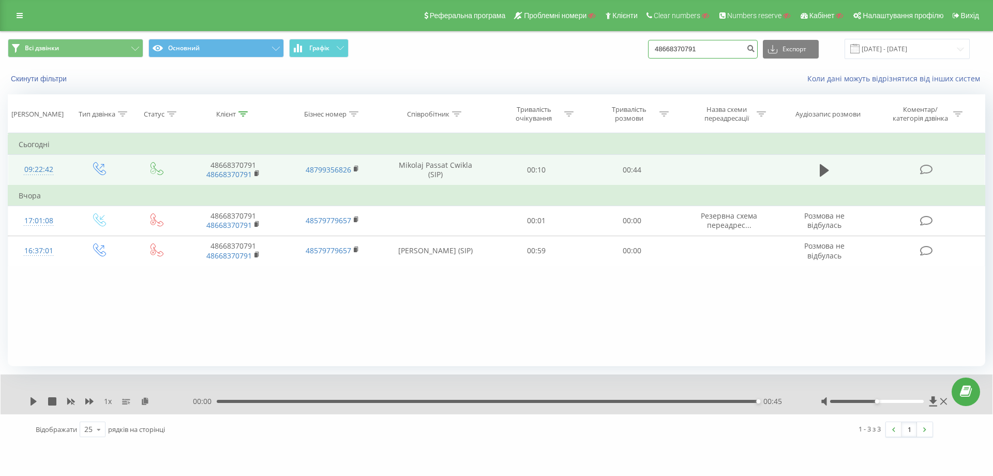
drag, startPoint x: 724, startPoint y: 53, endPoint x: 650, endPoint y: 51, distance: 74.0
click at [650, 51] on div "Всі дзвінки Основний Графік 48668370791 Експорт .csv .xls .xlsx 22.05.2025 - 22…" at bounding box center [497, 49] width 978 height 20
paste input "380685306935"
type input "380685306935"
click at [758, 51] on button "submit" at bounding box center [751, 49] width 14 height 19
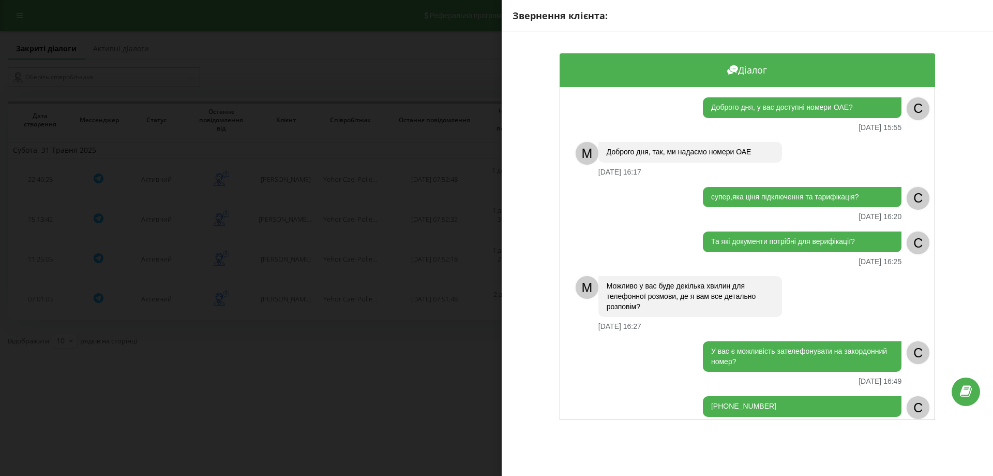
click at [442, 284] on div "Звернення клієнта: Діалог Доброго дня, у вас доступні номери ОАЕ? [DATE] 15:55 …" at bounding box center [496, 238] width 993 height 476
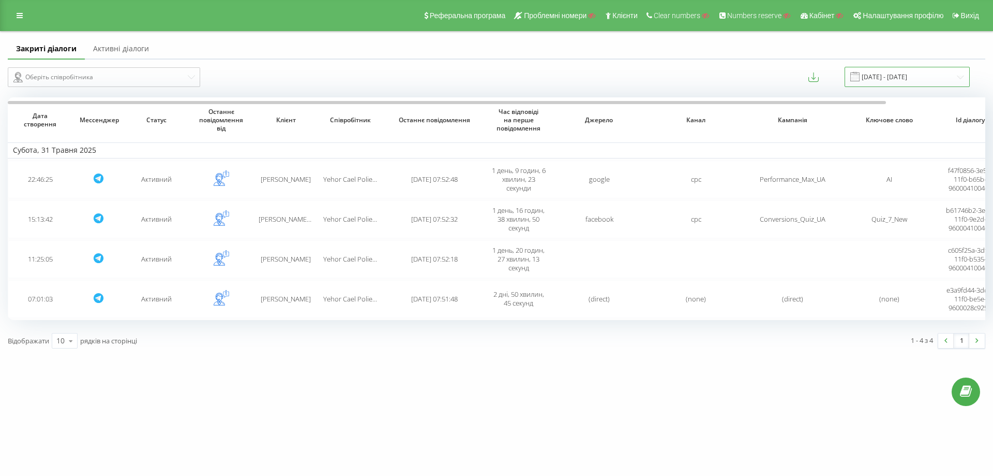
click at [888, 79] on input "[DATE] - [DATE]" at bounding box center [907, 77] width 125 height 20
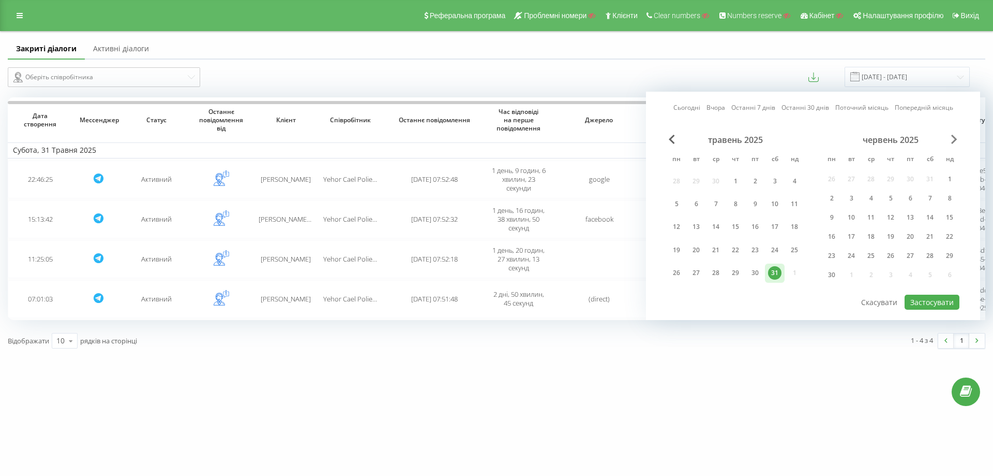
click at [955, 138] on span "Next Month" at bounding box center [955, 139] width 6 height 9
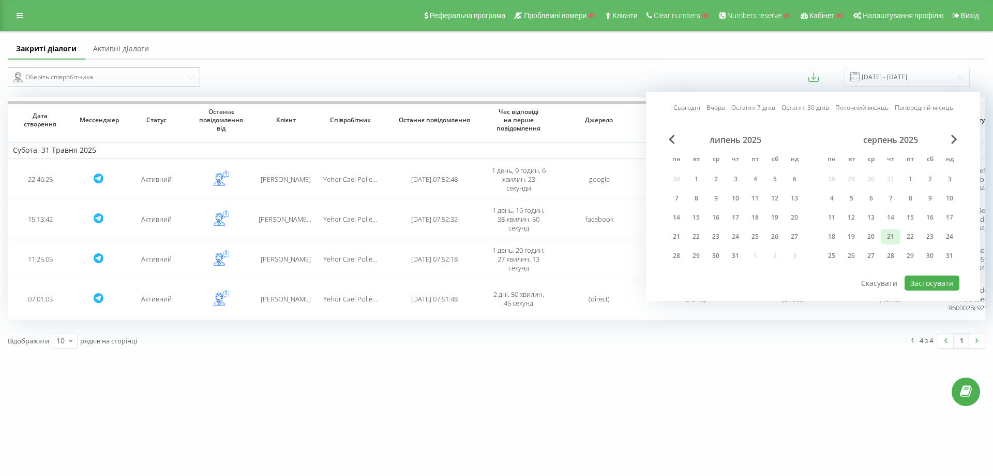
click at [888, 233] on div "21" at bounding box center [890, 236] width 13 height 13
click at [934, 286] on button "Застосувати" at bounding box center [932, 282] width 55 height 15
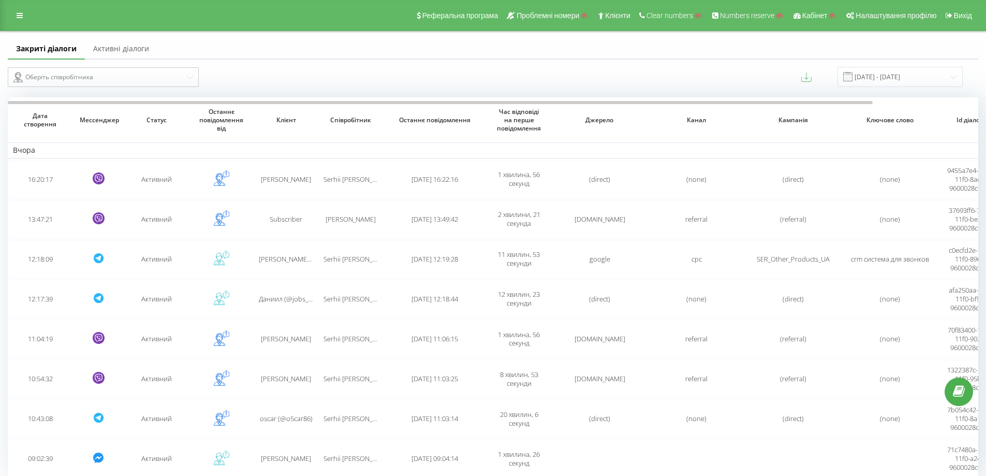
click at [811, 77] on icon at bounding box center [806, 77] width 10 height 10
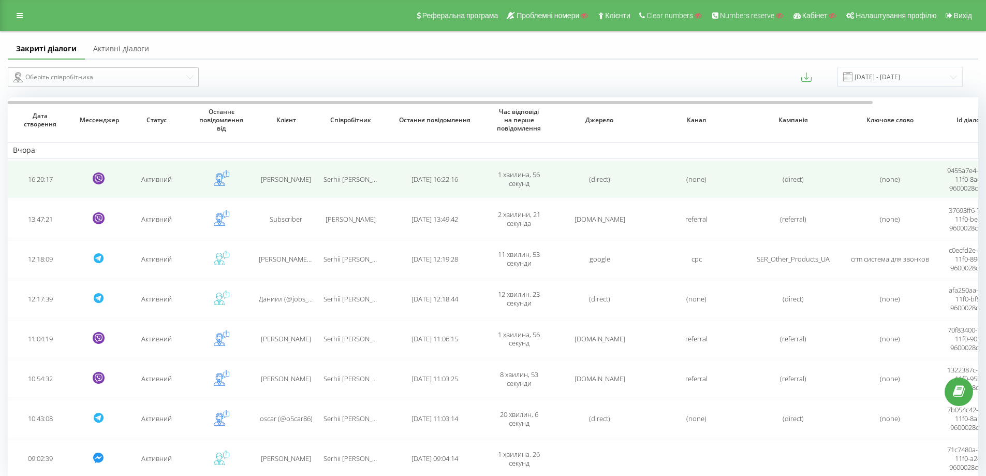
click at [340, 168] on td "Serhii [PERSON_NAME]" at bounding box center [350, 179] width 65 height 38
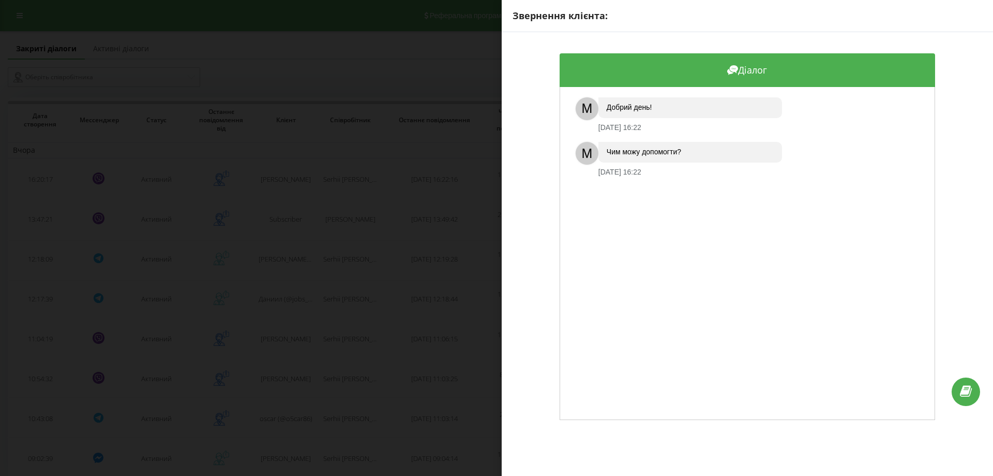
click at [345, 232] on div "Звернення клієнта: Діалог M Добрий день! [DATE] 16:22 M Чим можу допомогти? [DA…" at bounding box center [496, 238] width 993 height 476
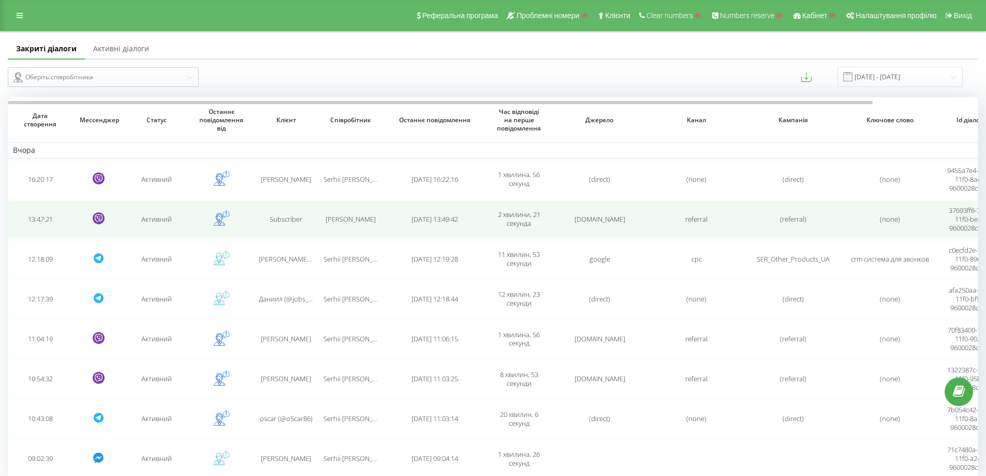
click at [336, 223] on span "[PERSON_NAME]" at bounding box center [350, 218] width 50 height 9
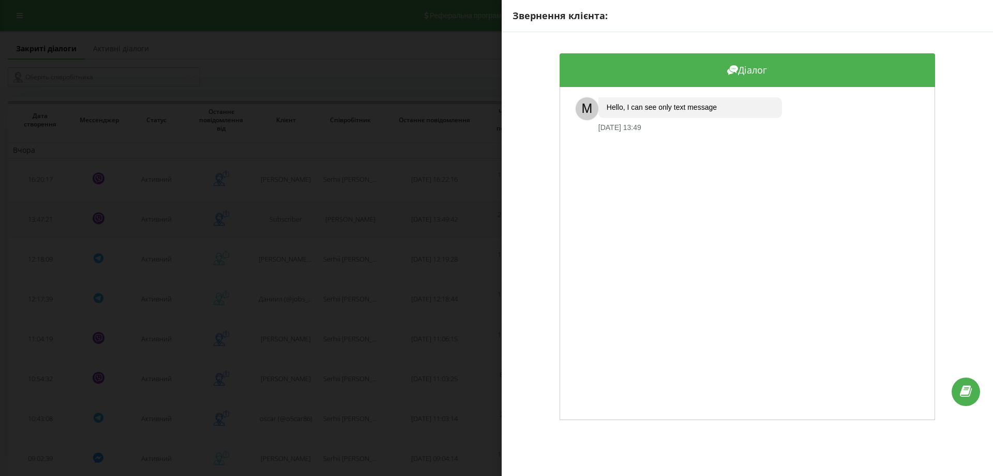
click at [336, 223] on div "Звернення клієнта: Діалог M Hello, I can see only text message [DATE] 13:49" at bounding box center [496, 238] width 993 height 476
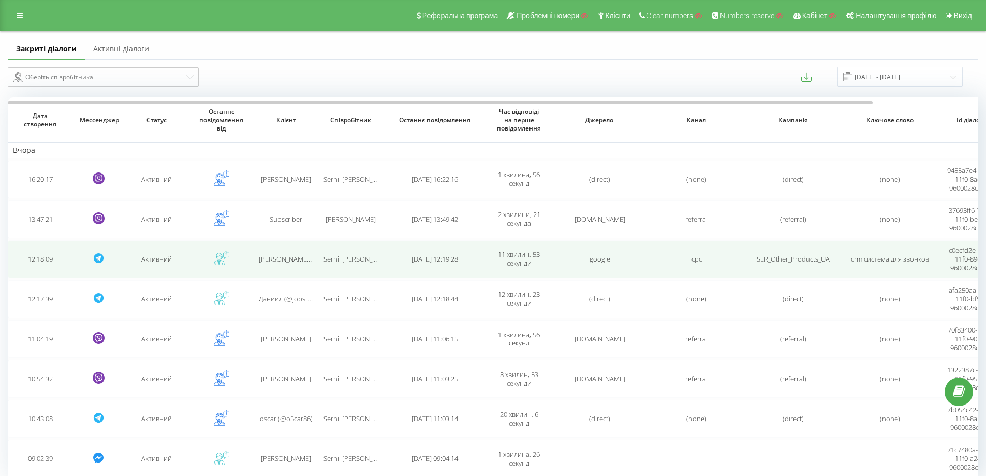
click at [322, 258] on td "Serhii [PERSON_NAME]" at bounding box center [350, 259] width 65 height 38
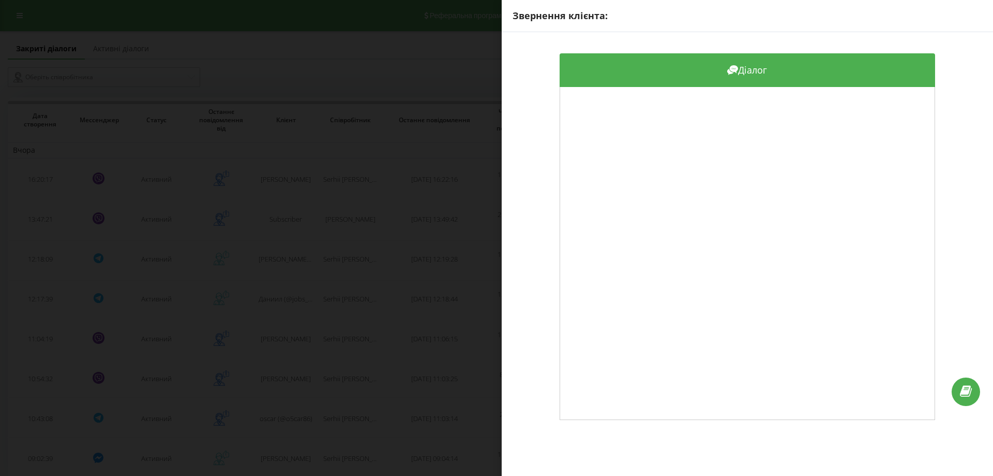
click at [336, 260] on div "Звернення клієнта: Діалог" at bounding box center [496, 238] width 993 height 476
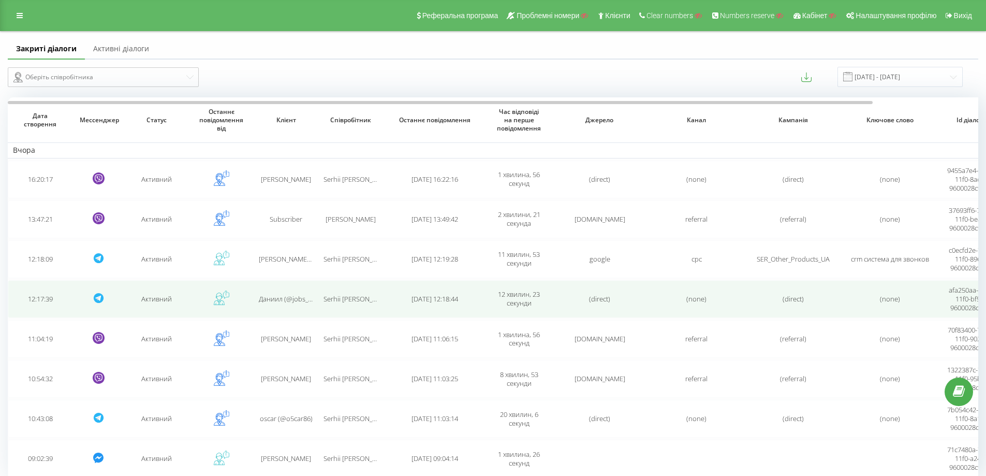
click at [332, 295] on span "Serhii [PERSON_NAME]" at bounding box center [357, 298] width 69 height 9
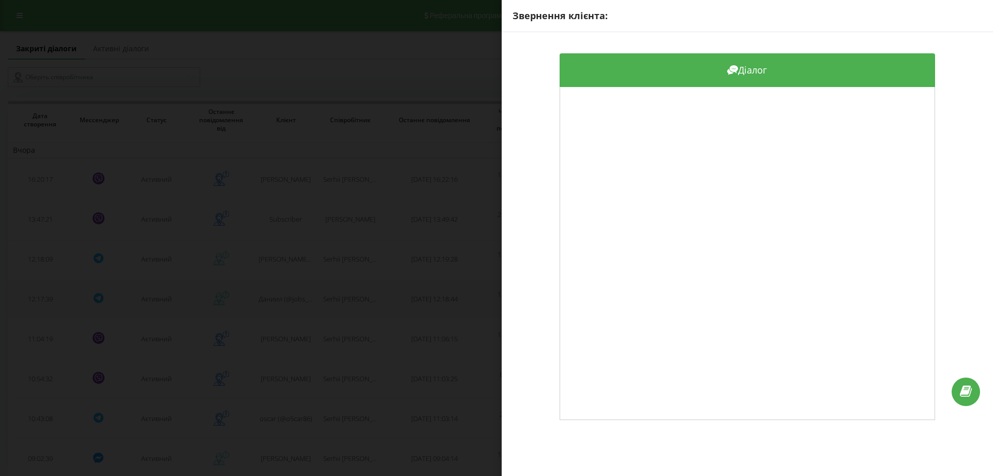
click at [332, 295] on div "Звернення клієнта: Діалог" at bounding box center [496, 238] width 993 height 476
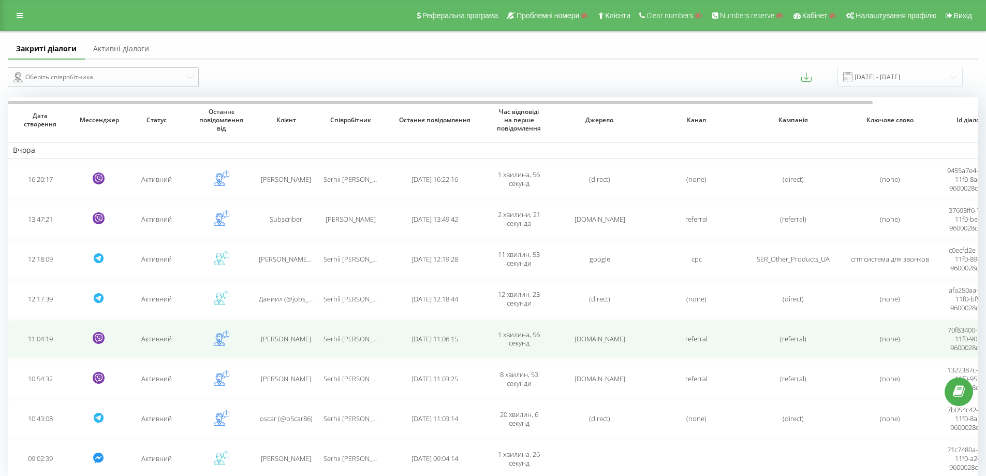
click at [339, 333] on td "Serhii [PERSON_NAME]" at bounding box center [350, 339] width 65 height 38
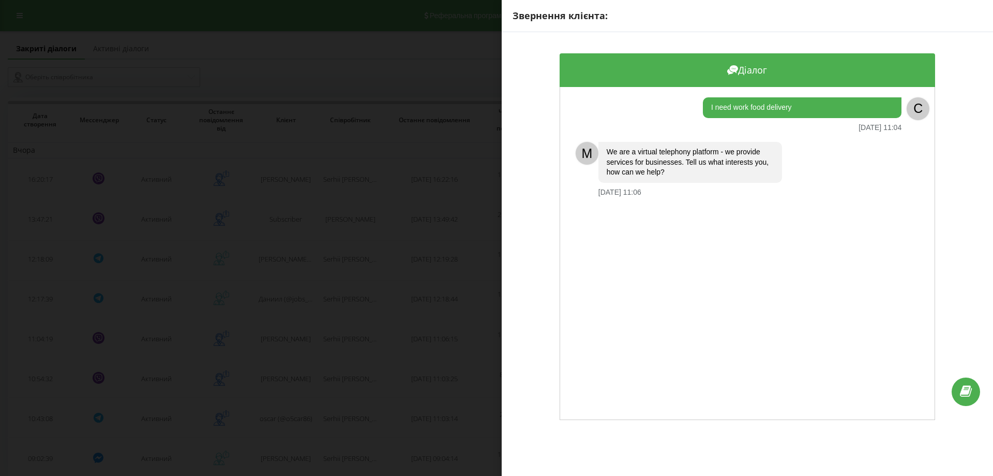
click at [365, 338] on div "Звернення клієнта: Діалог I need work food delivery [DATE] 11:04 C M We are a v…" at bounding box center [496, 238] width 993 height 476
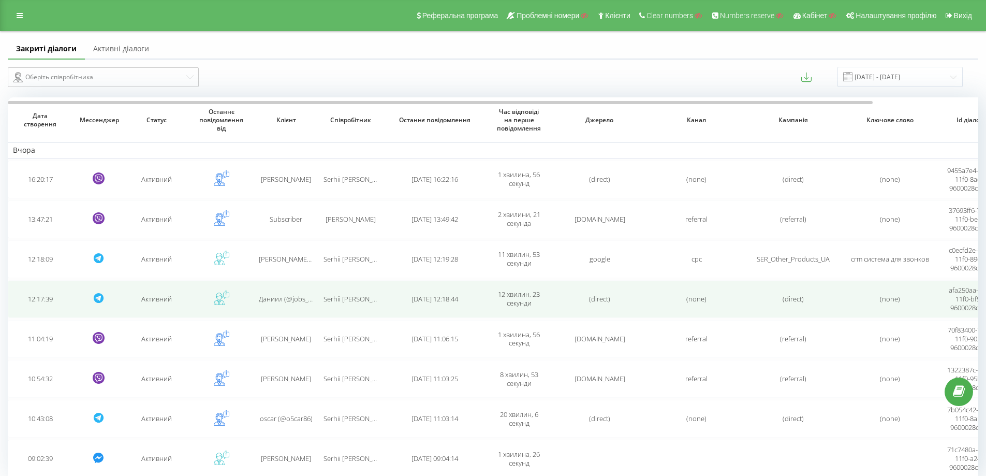
click at [369, 299] on span "Serhii [PERSON_NAME]" at bounding box center [357, 298] width 69 height 9
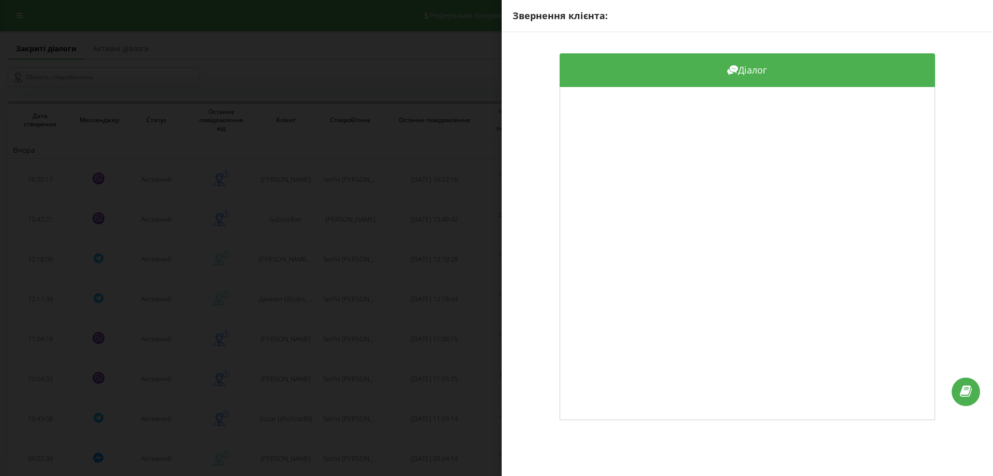
click at [343, 342] on div "Звернення клієнта: Діалог" at bounding box center [496, 238] width 993 height 476
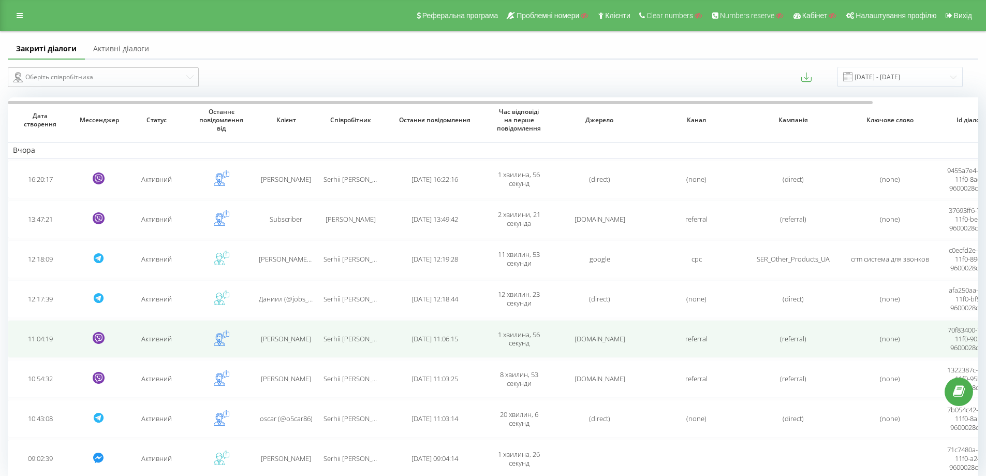
click at [377, 354] on td "Serhii [PERSON_NAME]" at bounding box center [350, 339] width 65 height 38
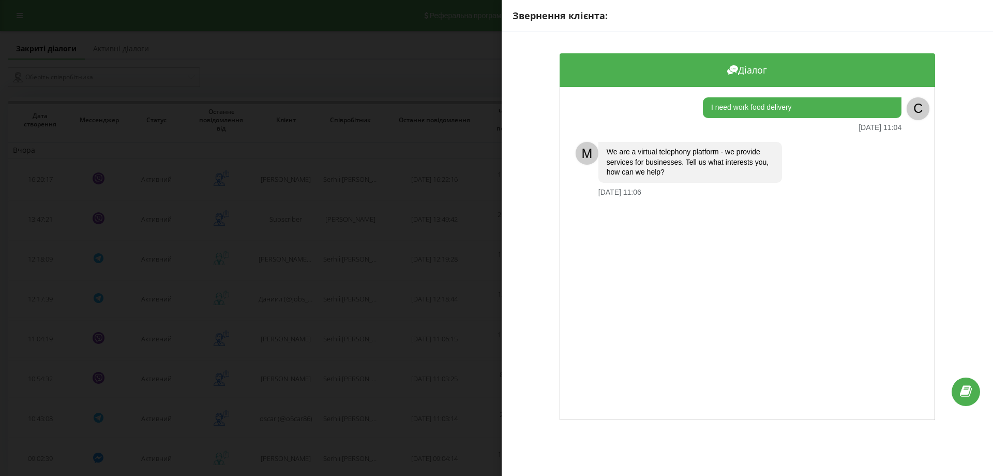
click at [365, 338] on div "Звернення клієнта: Діалог I need work food delivery [DATE] 11:04 C M We are a v…" at bounding box center [496, 238] width 993 height 476
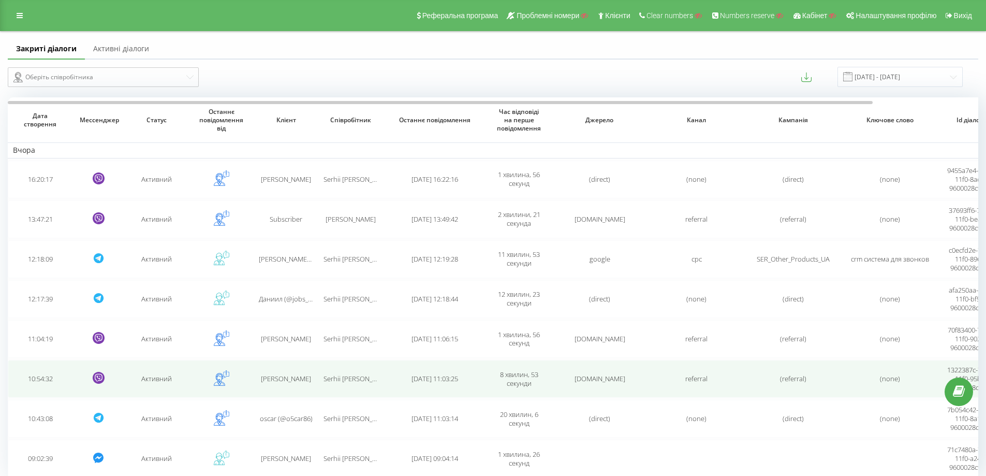
click at [358, 368] on td "Serhii [PERSON_NAME]" at bounding box center [350, 379] width 65 height 38
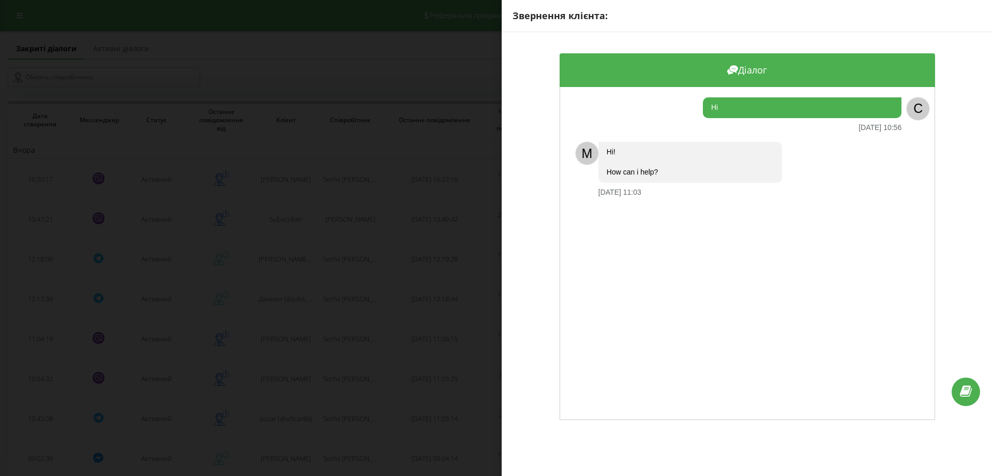
click at [358, 370] on div "Звернення клієнта: Діалог Hi [DATE] 10:56 C M Ні! How can i help? [DATE] 11:03" at bounding box center [496, 238] width 993 height 476
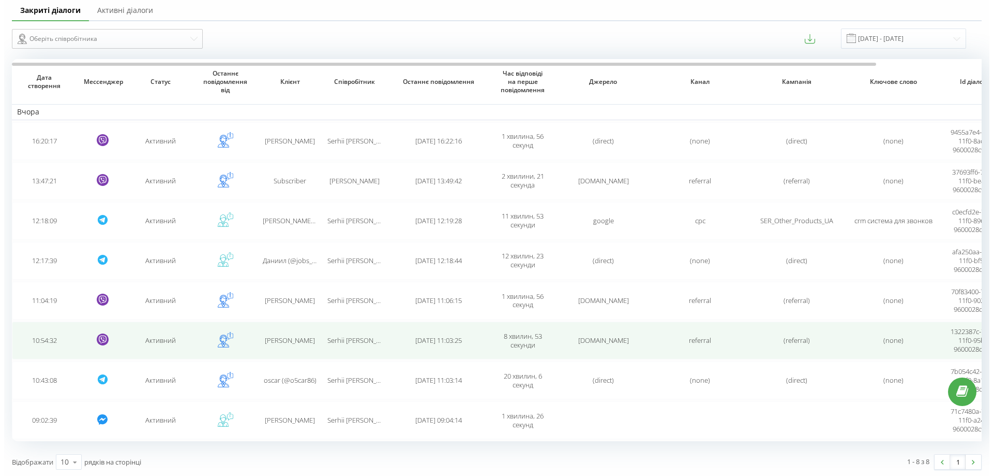
scroll to position [40, 0]
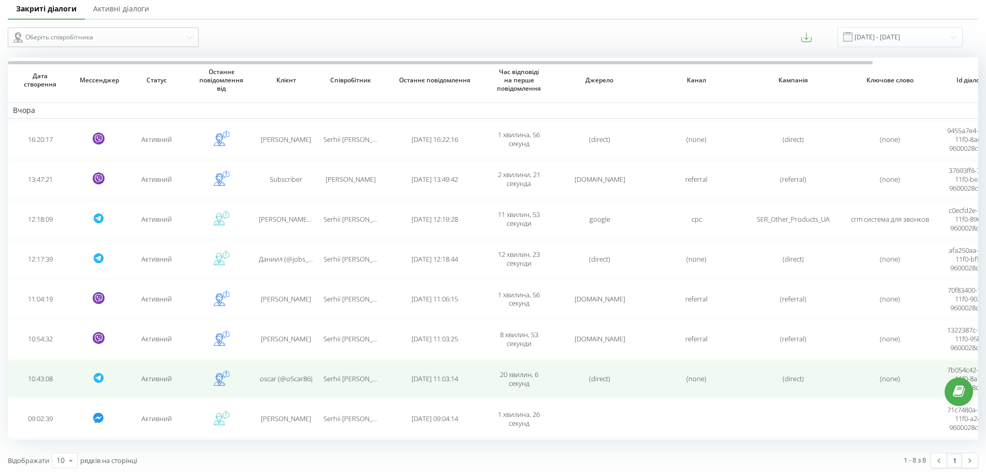
click at [350, 380] on span "Serhii [PERSON_NAME]" at bounding box center [357, 378] width 69 height 9
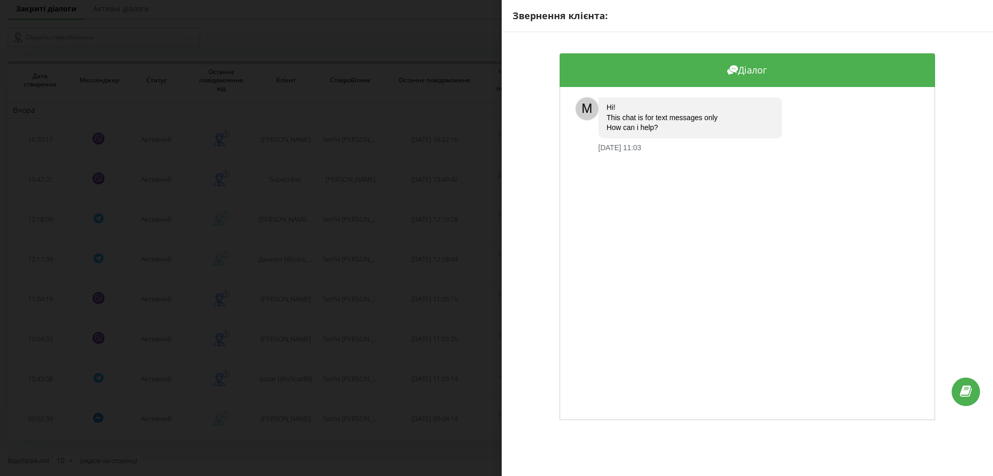
click at [350, 380] on div "Звернення клієнта: Діалог M Ні! This chat is for text messages only How can i h…" at bounding box center [496, 238] width 993 height 476
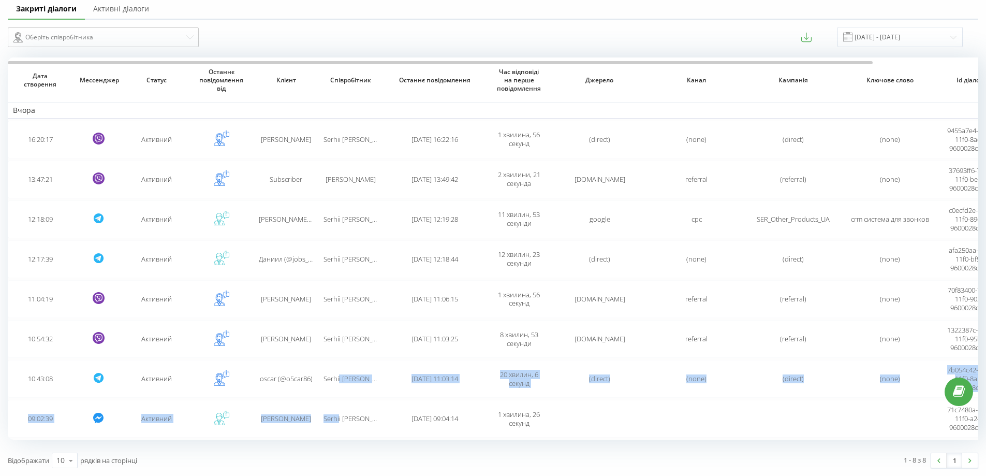
click at [339, 399] on table "Вчора 16:20:17 Активний [PERSON_NAME] [PERSON_NAME] [DATE] 16:22:16 1 хвилина, …" at bounding box center [552, 248] width 1088 height 382
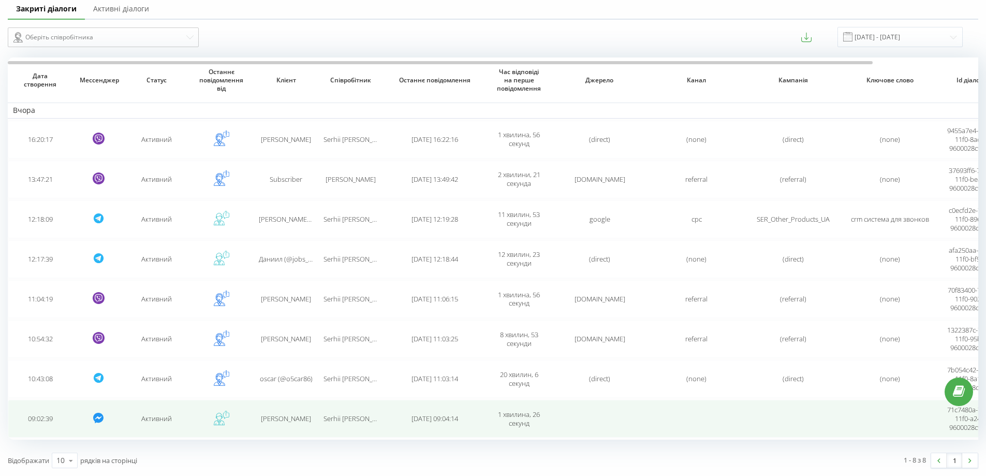
click at [344, 419] on span "Serhii [PERSON_NAME]" at bounding box center [357, 417] width 69 height 9
